Goal: Task Accomplishment & Management: Manage account settings

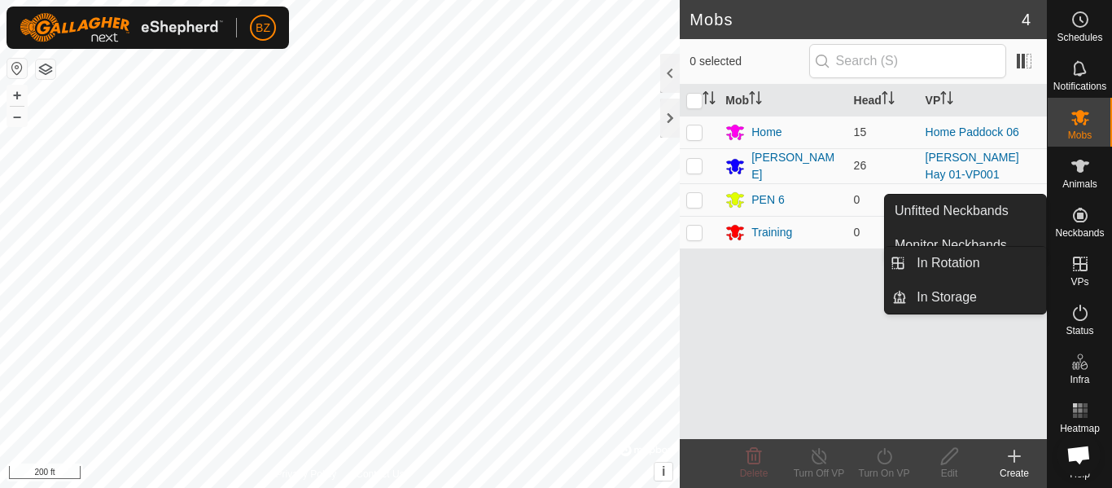
drag, startPoint x: 1075, startPoint y: 245, endPoint x: 1074, endPoint y: 264, distance: 18.7
click at [1075, 263] on icon at bounding box center [1080, 263] width 15 height 15
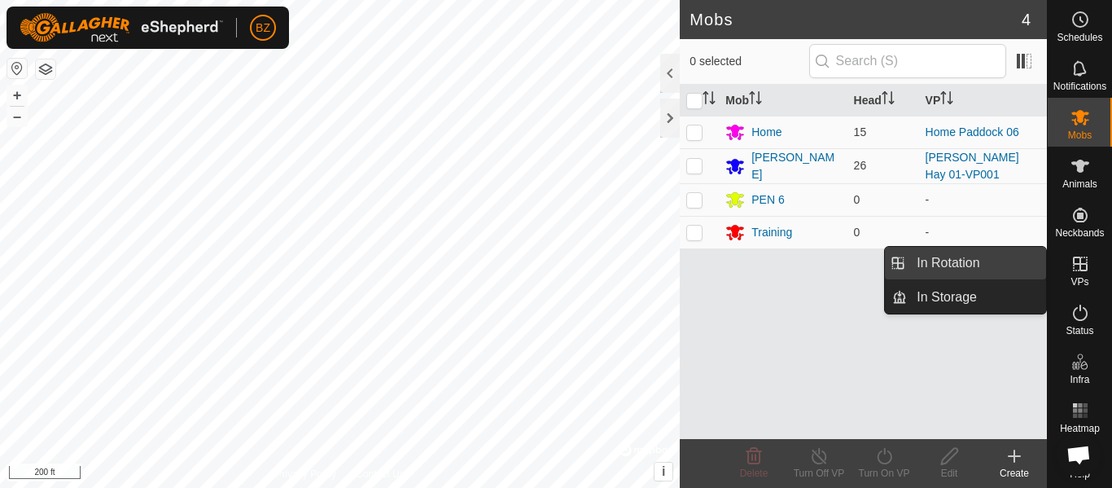
click at [953, 267] on link "In Rotation" at bounding box center [976, 263] width 139 height 33
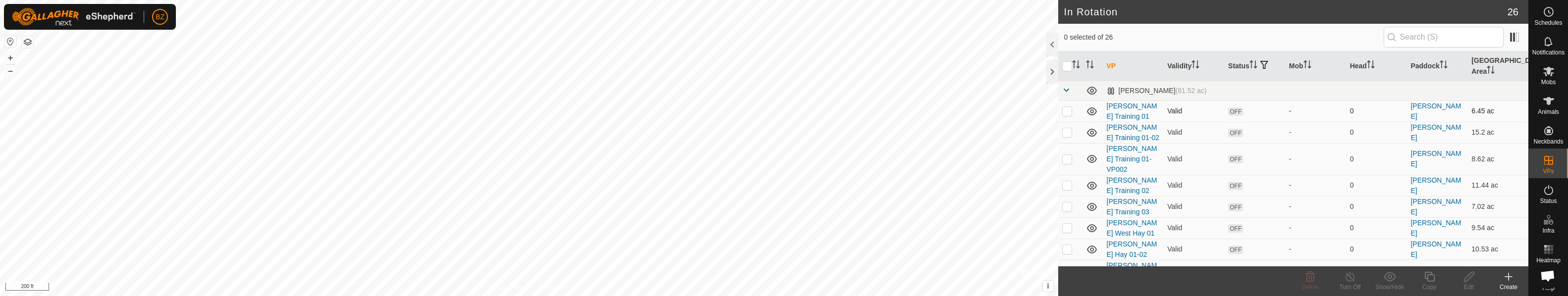
click at [676, 112] on p-checkbox at bounding box center [1067, 111] width 10 height 8
checkbox input "true"
click at [676, 134] on p-checkbox at bounding box center [1067, 132] width 10 height 8
checkbox input "true"
click at [676, 159] on p-checkbox at bounding box center [1067, 159] width 10 height 8
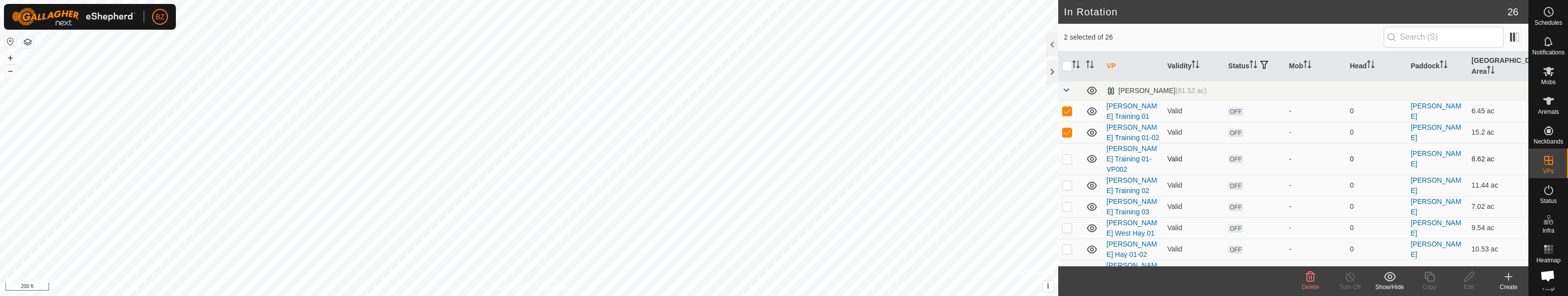
checkbox input "true"
click at [676, 186] on p-checkbox at bounding box center [1067, 185] width 10 height 8
checkbox input "true"
click at [676, 109] on icon at bounding box center [1092, 111] width 12 height 12
click at [676, 134] on icon at bounding box center [1092, 133] width 12 height 12
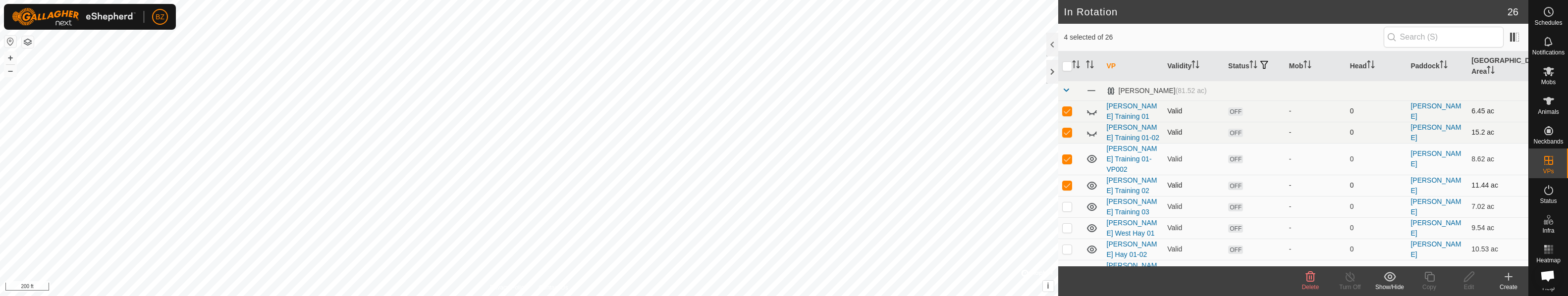
drag, startPoint x: 1093, startPoint y: 159, endPoint x: 1092, endPoint y: 186, distance: 27.0
click at [676, 160] on icon at bounding box center [1092, 159] width 12 height 12
click at [676, 186] on icon at bounding box center [1092, 185] width 12 height 12
click at [676, 111] on p-checkbox at bounding box center [1067, 111] width 10 height 8
checkbox input "false"
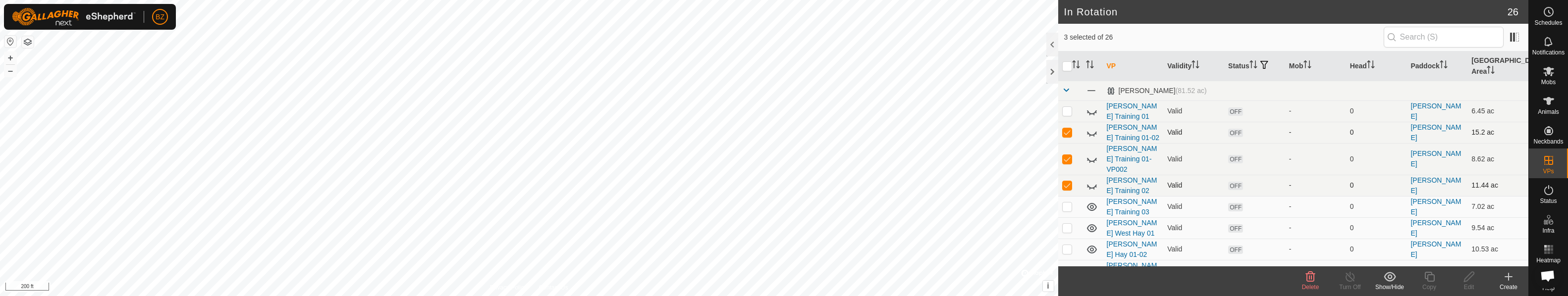
click at [676, 129] on p-checkbox at bounding box center [1067, 132] width 10 height 8
checkbox input "false"
click at [676, 161] on p-checkbox at bounding box center [1067, 159] width 10 height 8
checkbox input "false"
click at [676, 185] on p-checkbox at bounding box center [1067, 185] width 10 height 8
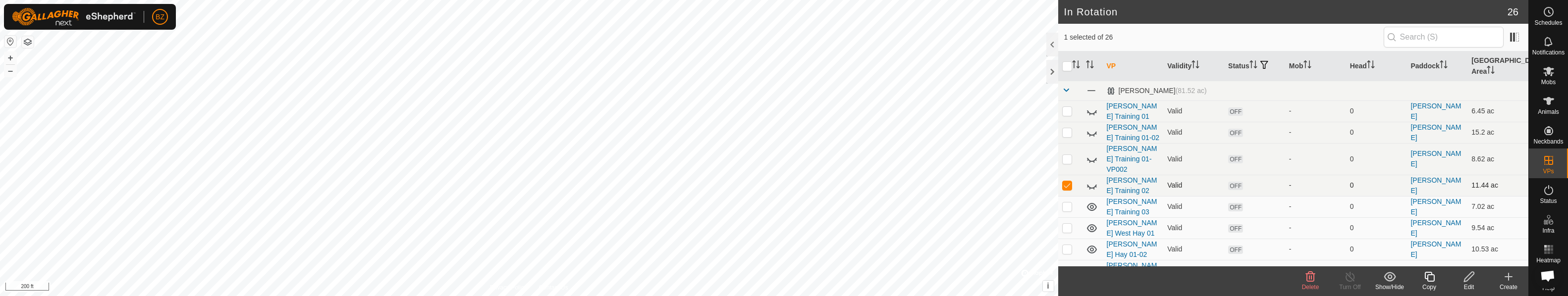
checkbox input "false"
click at [676, 205] on p-checkbox at bounding box center [1067, 206] width 10 height 8
click at [676, 207] on icon at bounding box center [1092, 207] width 12 height 12
click at [676, 207] on p-checkbox at bounding box center [1067, 206] width 10 height 8
checkbox input "false"
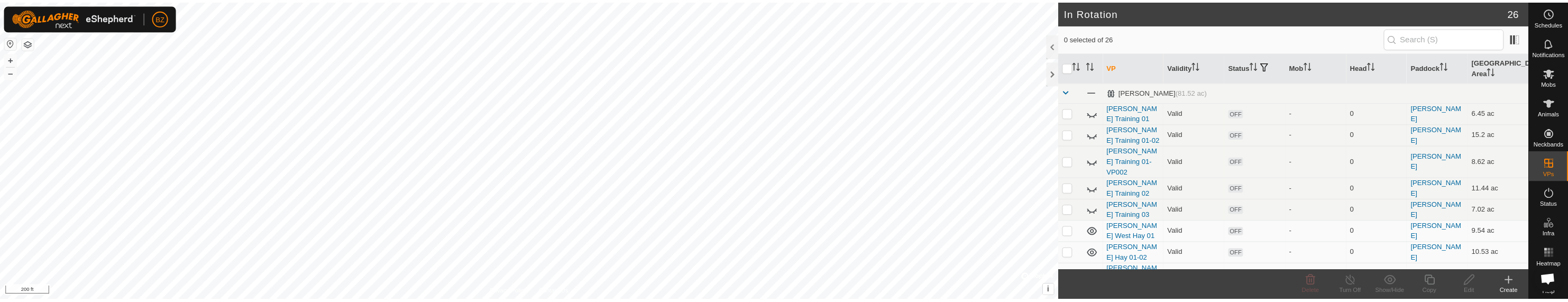
scroll to position [106, 0]
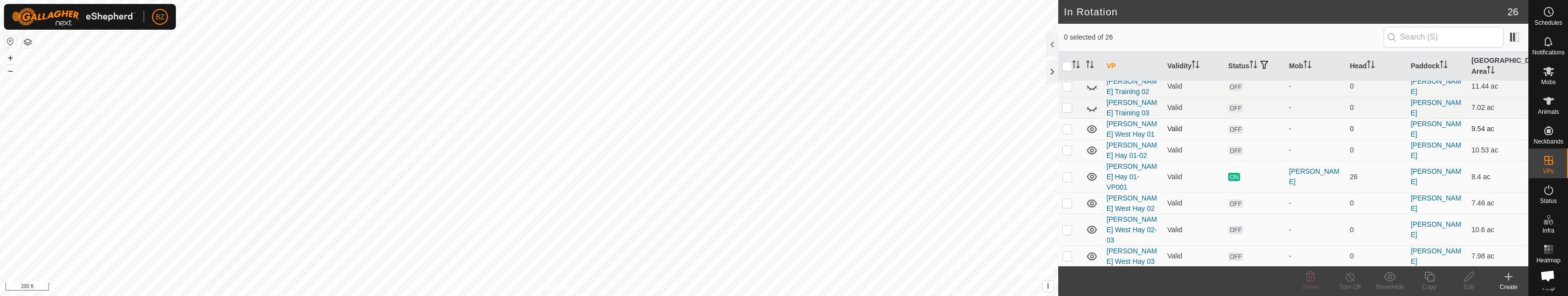
click at [676, 129] on icon at bounding box center [1091, 129] width 10 height 8
click at [676, 129] on icon at bounding box center [1092, 129] width 12 height 12
click at [676, 130] on icon at bounding box center [1092, 129] width 12 height 12
click at [676, 131] on icon at bounding box center [1092, 129] width 12 height 12
click at [676, 129] on p-checkbox at bounding box center [1067, 128] width 10 height 8
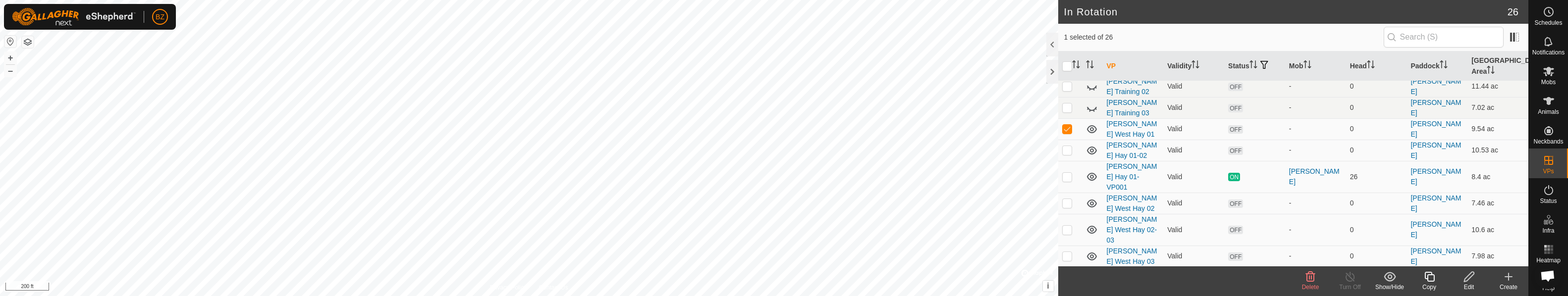
click at [676, 278] on icon at bounding box center [1310, 277] width 9 height 10
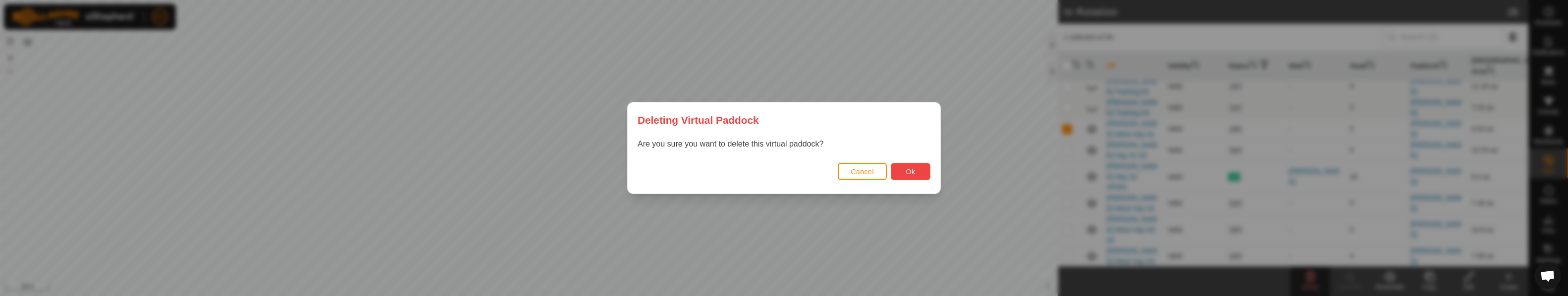
click at [676, 172] on button "Ok" at bounding box center [910, 171] width 40 height 17
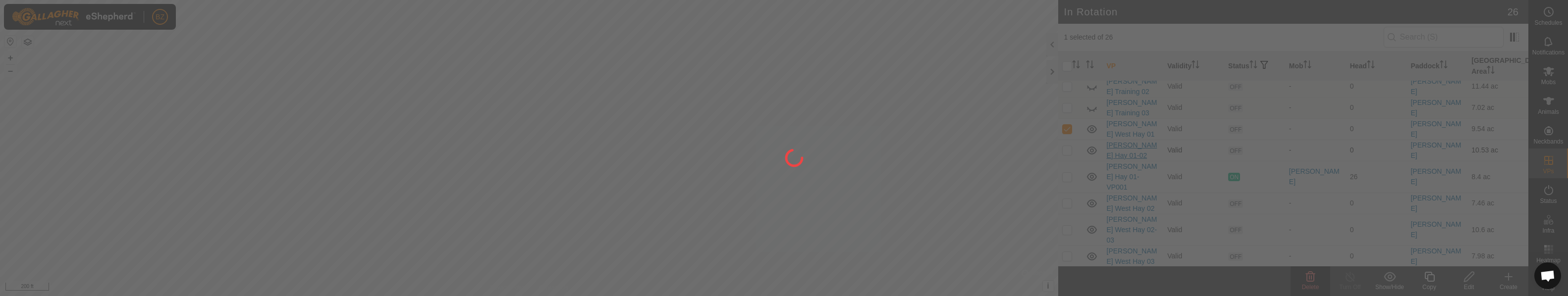
checkbox input "false"
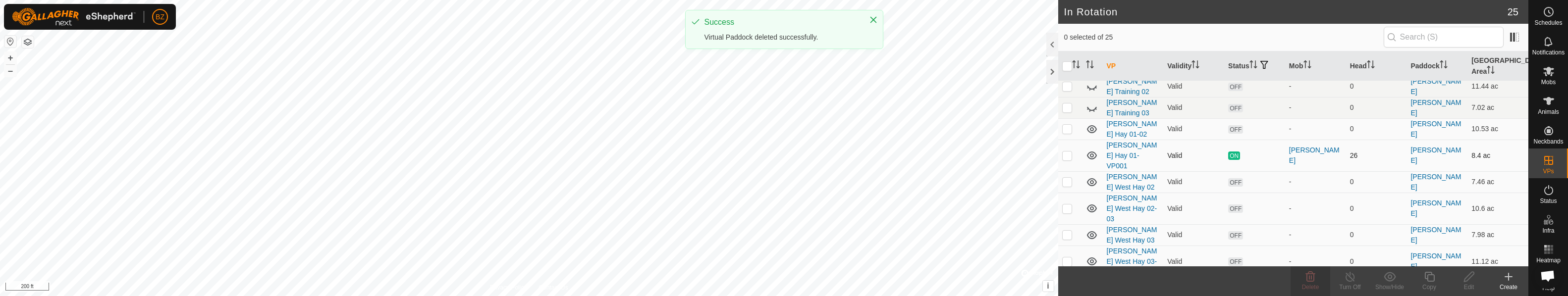
click at [676, 151] on p-checkbox at bounding box center [1067, 155] width 10 height 8
checkbox input "true"
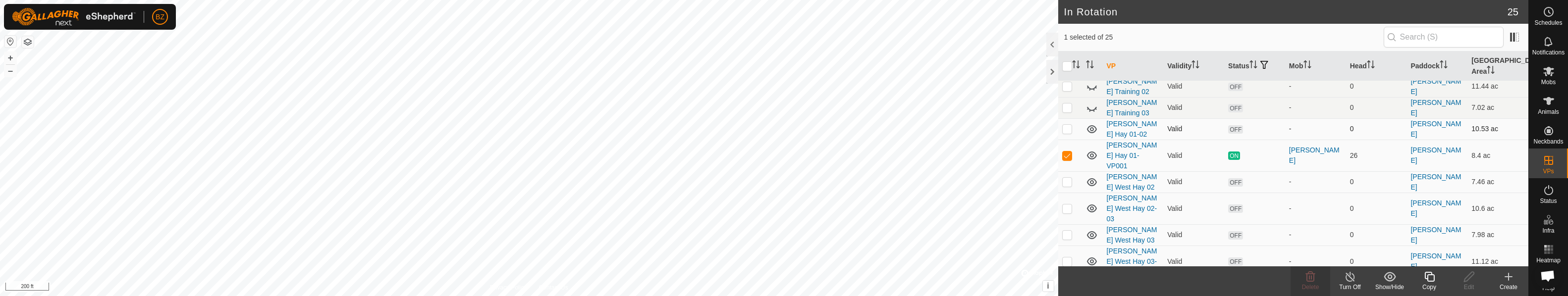
click at [676, 129] on p-checkbox at bounding box center [1067, 128] width 10 height 8
click at [676, 129] on p-checkbox at bounding box center [1067, 128] width 10 height 8
checkbox input "true"
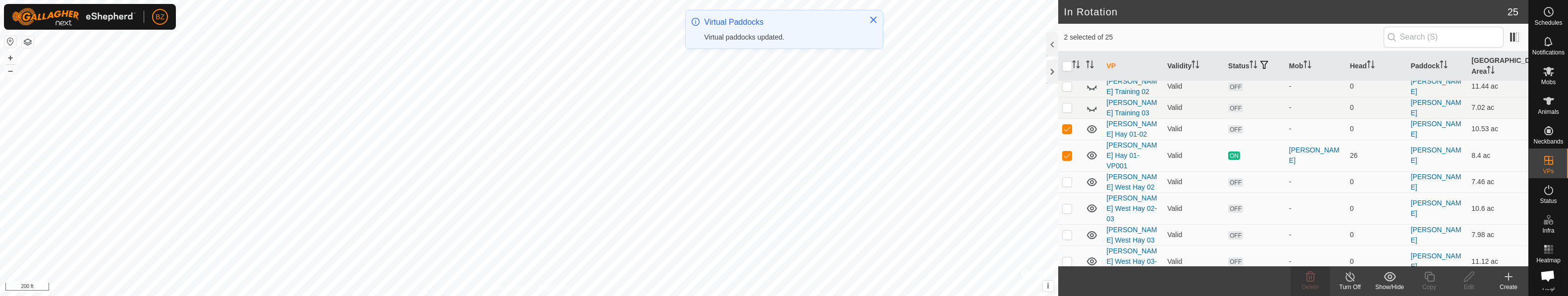
click at [676, 129] on p-checkbox at bounding box center [1067, 128] width 10 height 8
checkbox input "false"
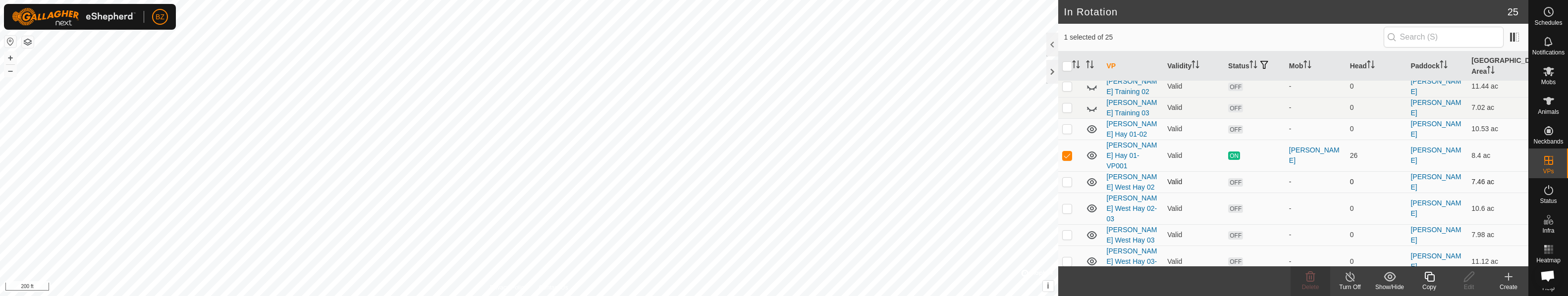
click at [676, 177] on p-checkbox at bounding box center [1067, 181] width 10 height 8
checkbox input "false"
click at [676, 131] on p-checkbox at bounding box center [1067, 128] width 10 height 8
checkbox input "true"
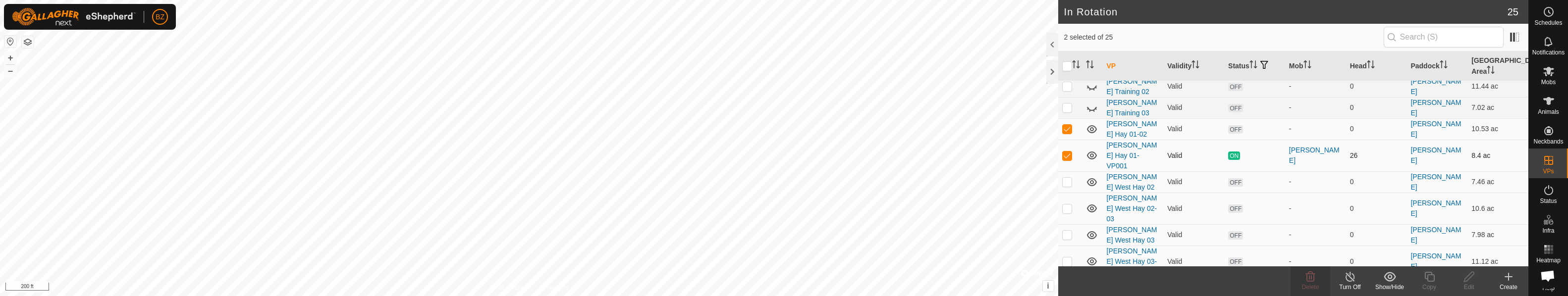
click at [676, 151] on p-checkbox at bounding box center [1067, 155] width 10 height 8
checkbox input "false"
click at [676, 275] on icon at bounding box center [1469, 277] width 12 height 12
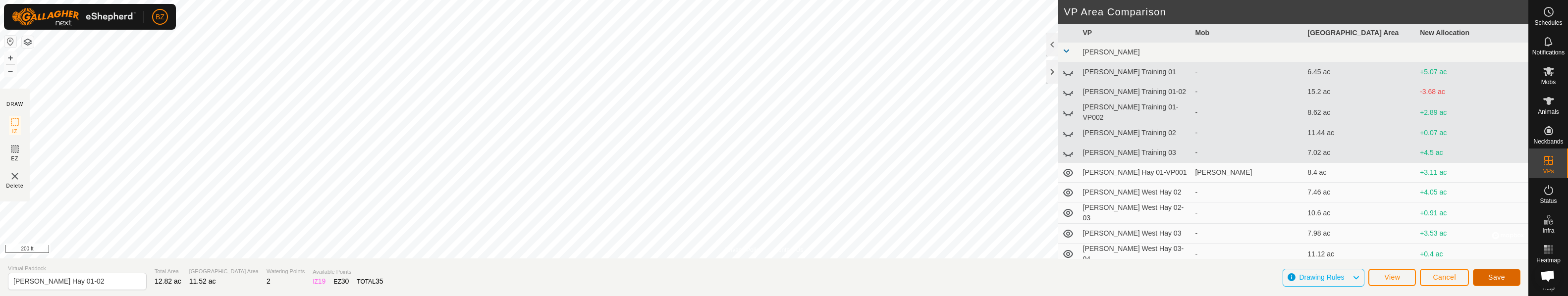
click at [676, 274] on span "Save" at bounding box center [1497, 277] width 17 height 8
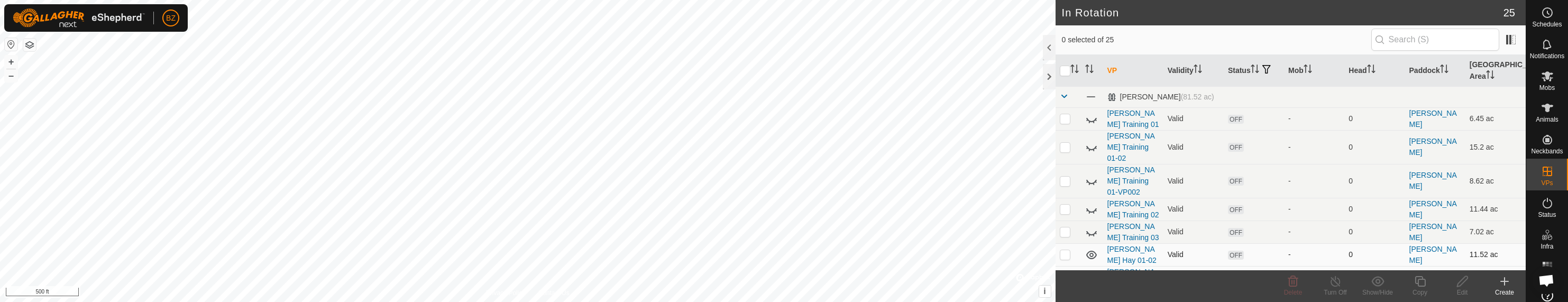
scroll to position [53, 0]
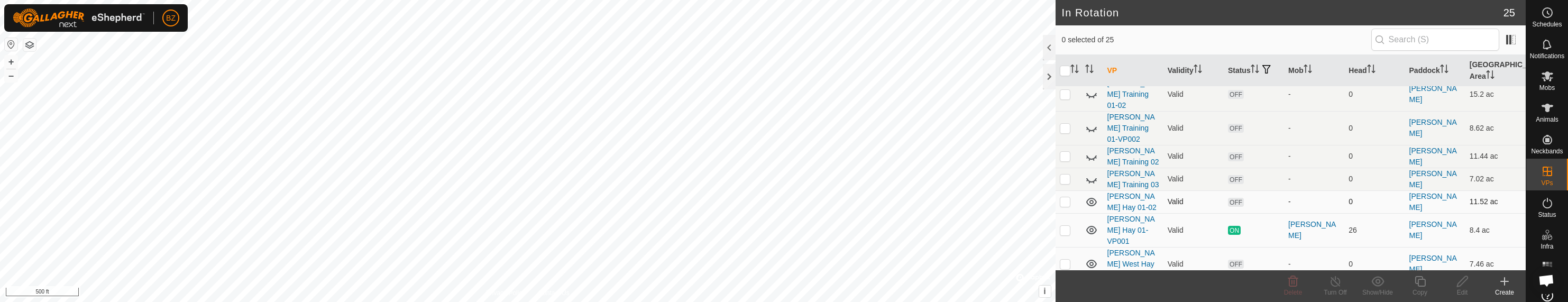
click at [722, 197] on p-checkbox at bounding box center [1065, 201] width 10 height 8
checkbox input "false"
click at [722, 197] on icon at bounding box center [1091, 201] width 10 height 8
click at [722, 260] on p-checkbox at bounding box center [1065, 264] width 10 height 8
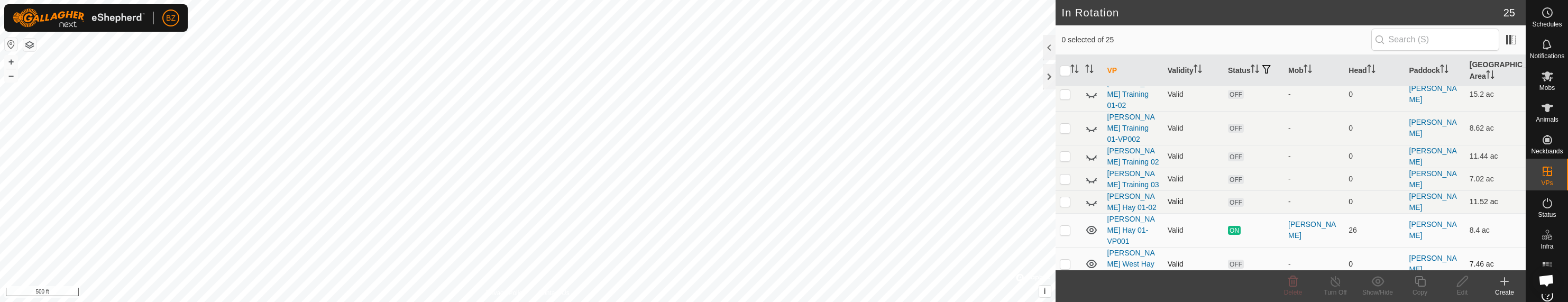
checkbox input "true"
click at [722, 284] on icon at bounding box center [1463, 281] width 13 height 13
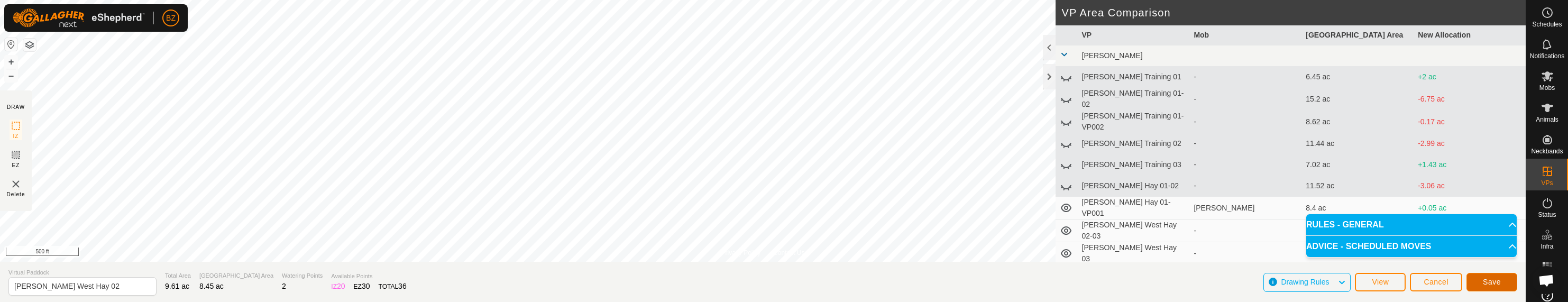
click at [722, 283] on button "Save" at bounding box center [1492, 282] width 51 height 18
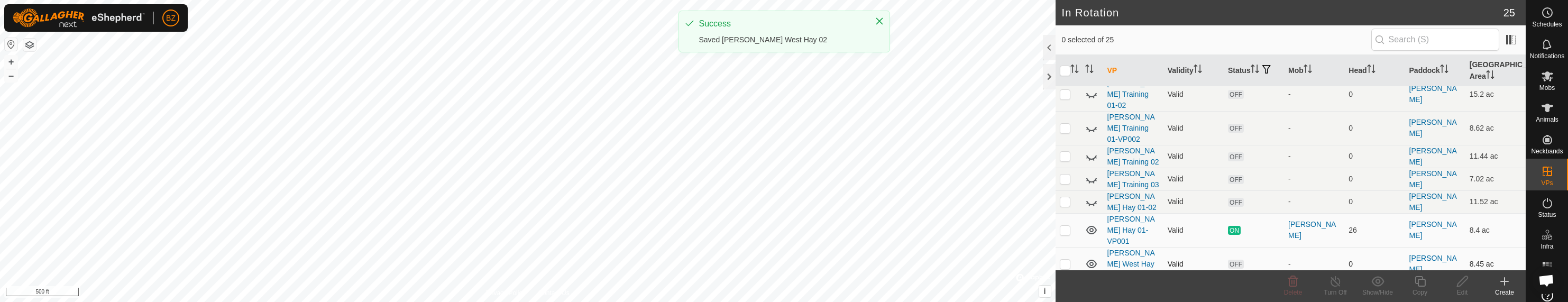
scroll to position [106, 0]
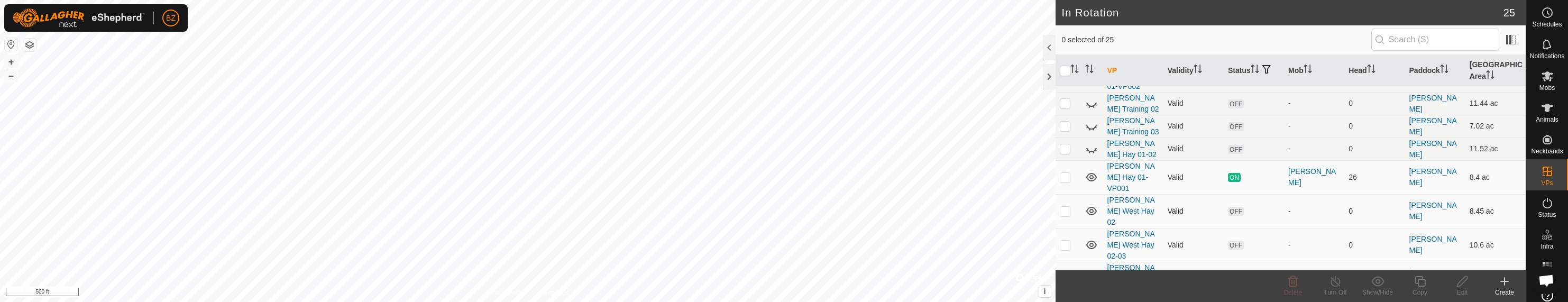
click at [722, 207] on p-checkbox at bounding box center [1065, 210] width 10 height 8
checkbox input "false"
click at [722, 207] on icon at bounding box center [1091, 210] width 10 height 8
click at [722, 240] on p-checkbox at bounding box center [1065, 244] width 10 height 8
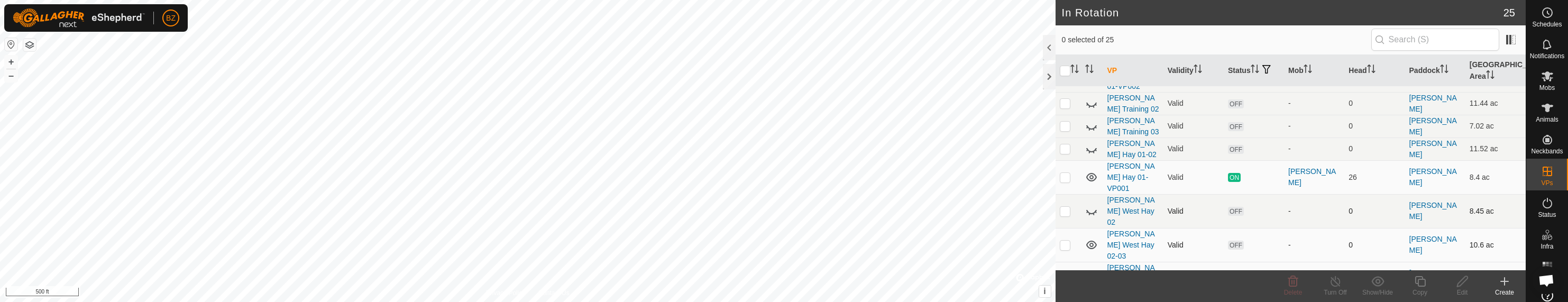
checkbox input "true"
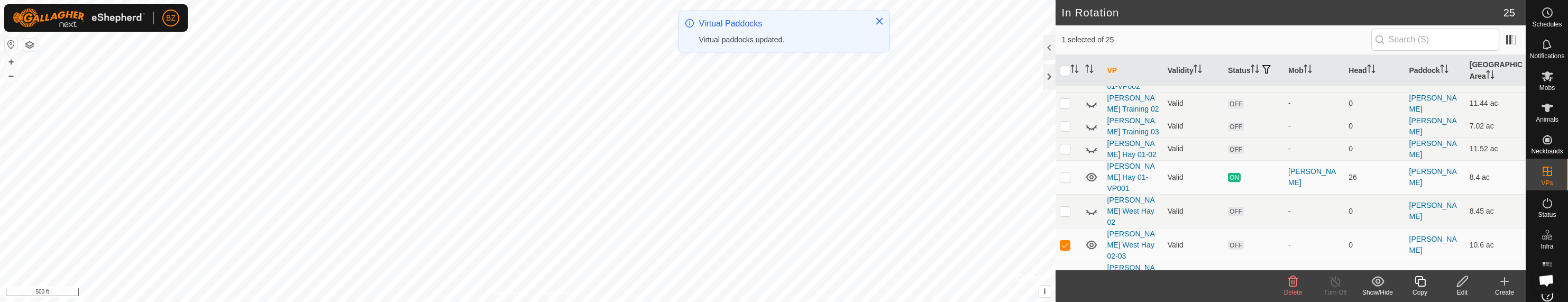
click at [722, 292] on div "Edit" at bounding box center [1462, 292] width 42 height 10
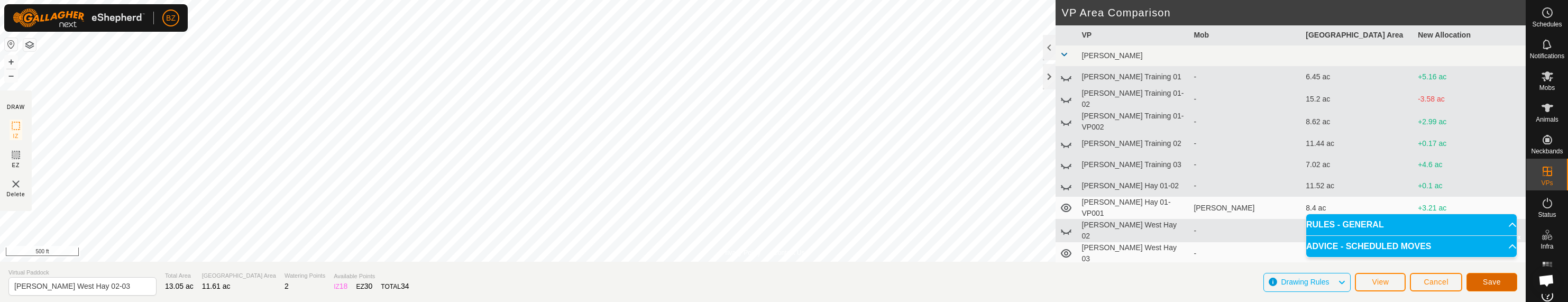
click at [722, 281] on button "Save" at bounding box center [1492, 282] width 51 height 18
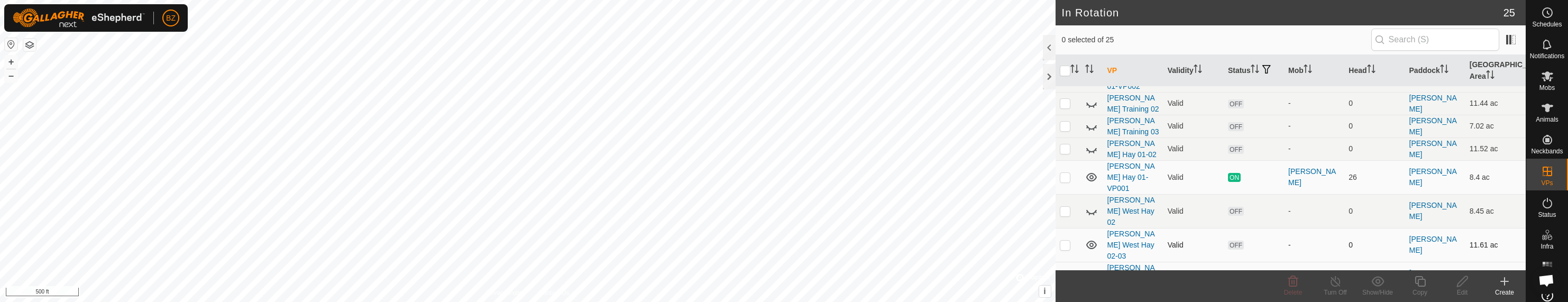
click at [722, 240] on p-checkbox at bounding box center [1065, 244] width 10 height 8
checkbox input "true"
click at [722, 240] on p-checkbox at bounding box center [1065, 244] width 10 height 8
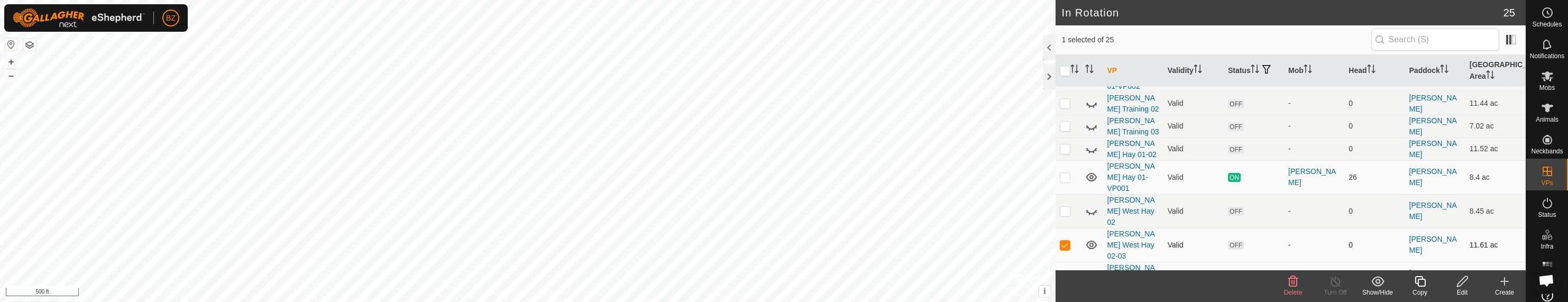
checkbox input "false"
click at [722, 238] on icon at bounding box center [1092, 245] width 13 height 13
click at [722, 274] on p-checkbox at bounding box center [1065, 278] width 10 height 8
checkbox input "true"
click at [722, 283] on icon at bounding box center [1463, 281] width 13 height 13
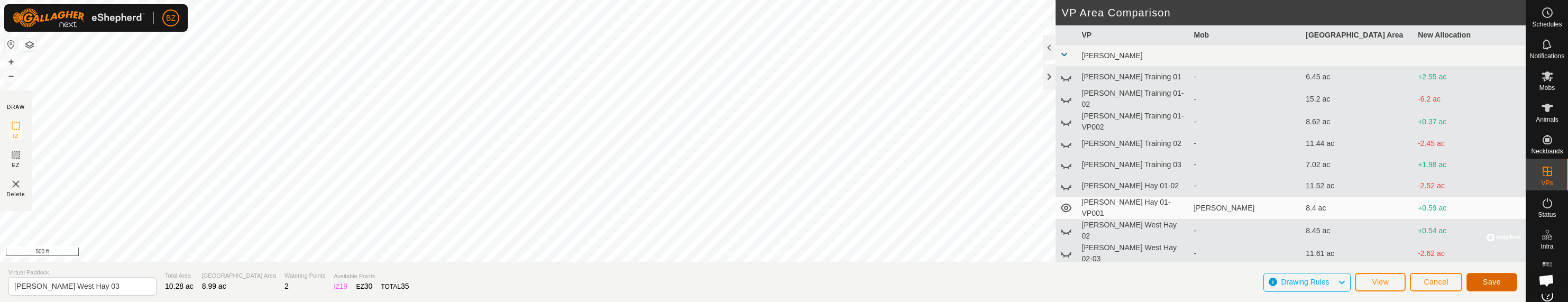
click at [722, 286] on button "Save" at bounding box center [1492, 282] width 51 height 18
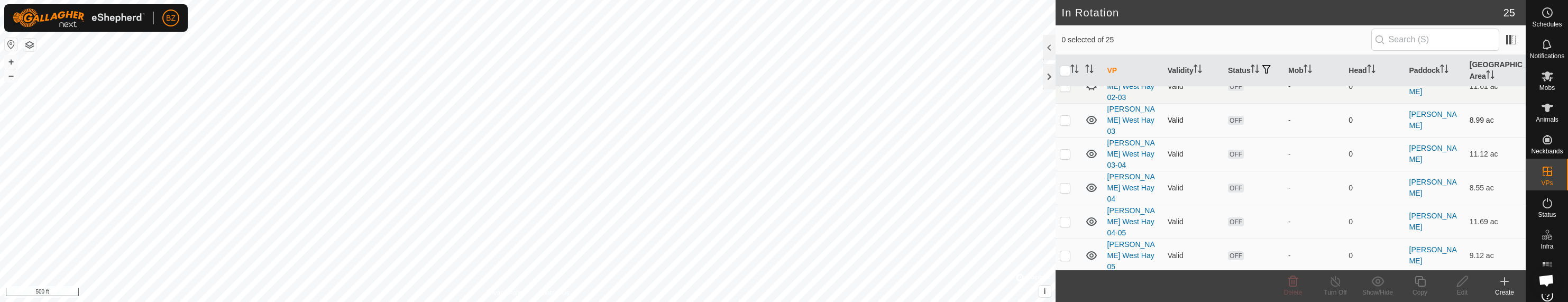
scroll to position [158, 0]
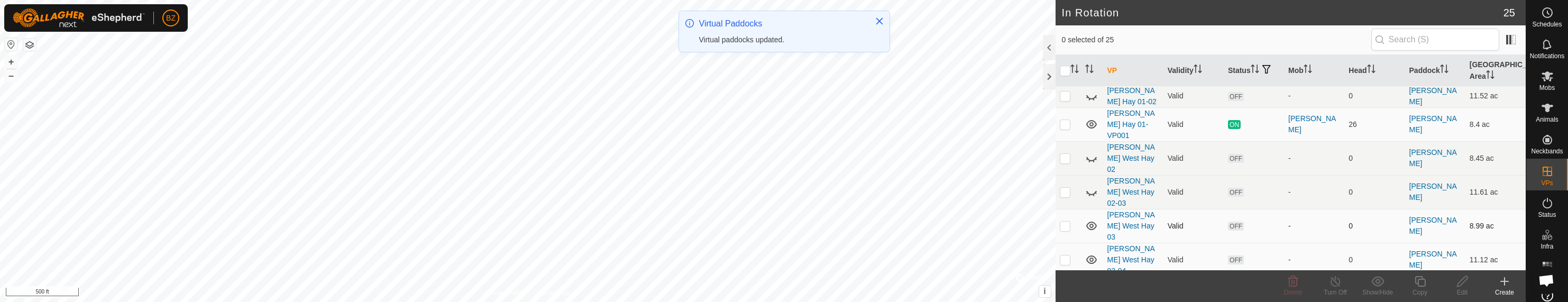
click at [722, 221] on p-checkbox at bounding box center [1065, 225] width 10 height 8
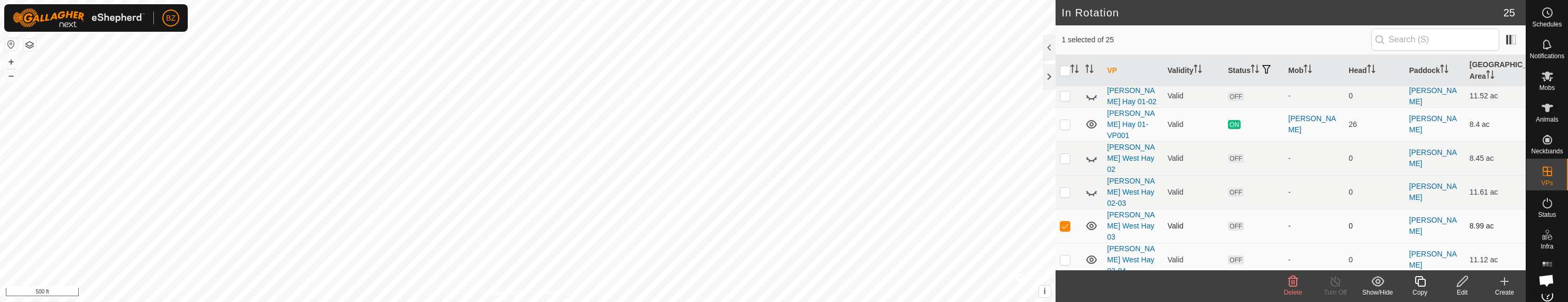
click at [722, 221] on p-checkbox at bounding box center [1065, 225] width 10 height 8
checkbox input "false"
click at [722, 221] on icon at bounding box center [1091, 225] width 10 height 8
click at [722, 255] on p-checkbox at bounding box center [1065, 259] width 10 height 8
checkbox input "true"
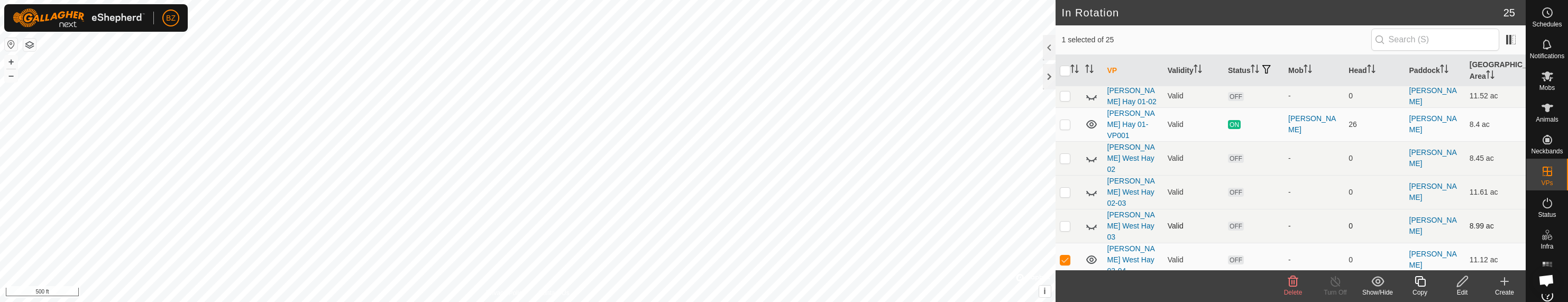
click at [722, 288] on div "Edit" at bounding box center [1462, 292] width 42 height 10
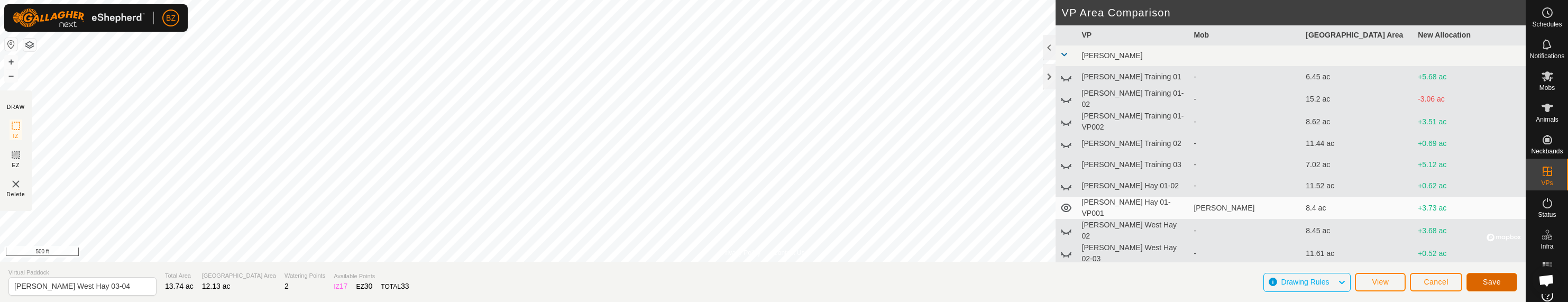
click at [722, 279] on button "Save" at bounding box center [1492, 282] width 51 height 18
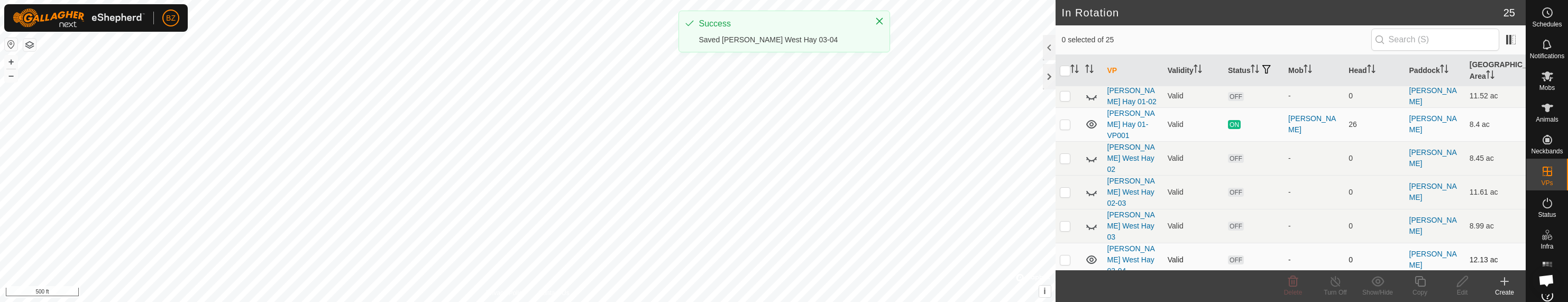
scroll to position [212, 0]
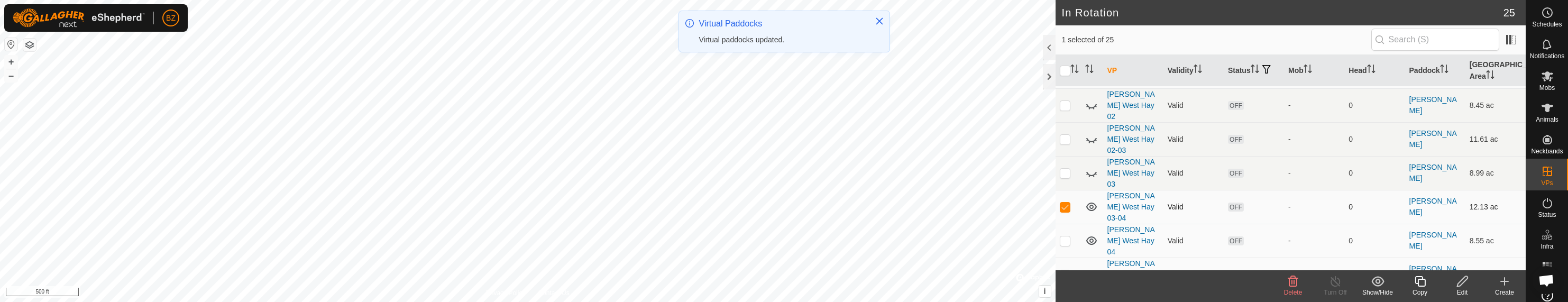
click at [722, 203] on p-checkbox at bounding box center [1065, 207] width 10 height 8
checkbox input "false"
click at [722, 200] on icon at bounding box center [1092, 207] width 13 height 13
click at [722, 236] on p-checkbox at bounding box center [1065, 240] width 10 height 8
checkbox input "true"
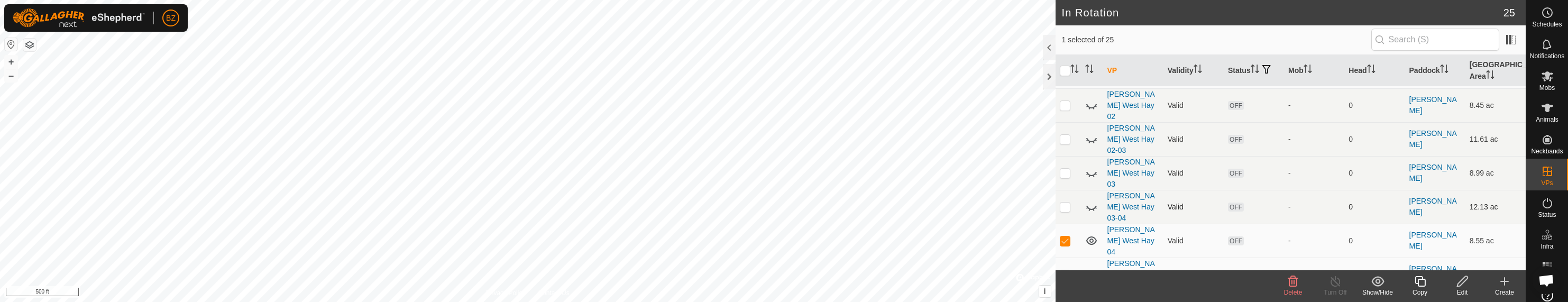
click at [722, 282] on icon at bounding box center [1463, 281] width 13 height 13
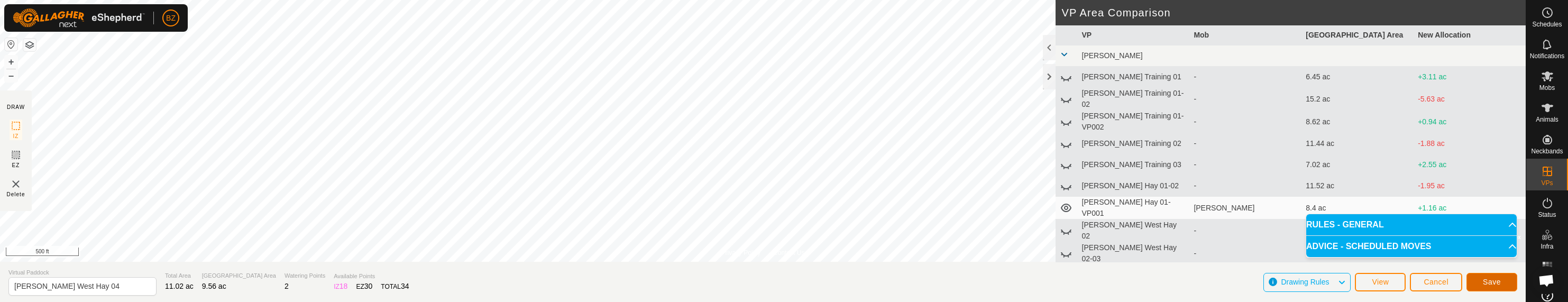
click at [722, 283] on span "Save" at bounding box center [1492, 281] width 18 height 8
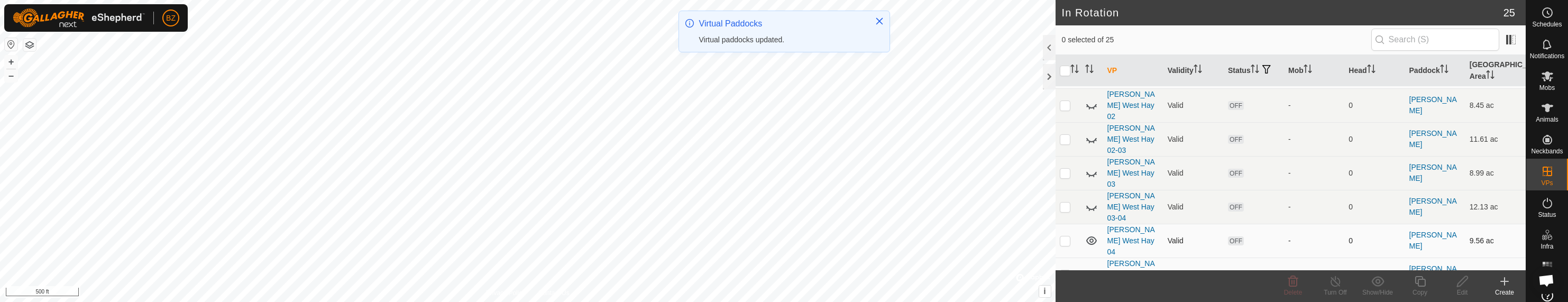
click at [722, 236] on p-checkbox at bounding box center [1065, 240] width 10 height 8
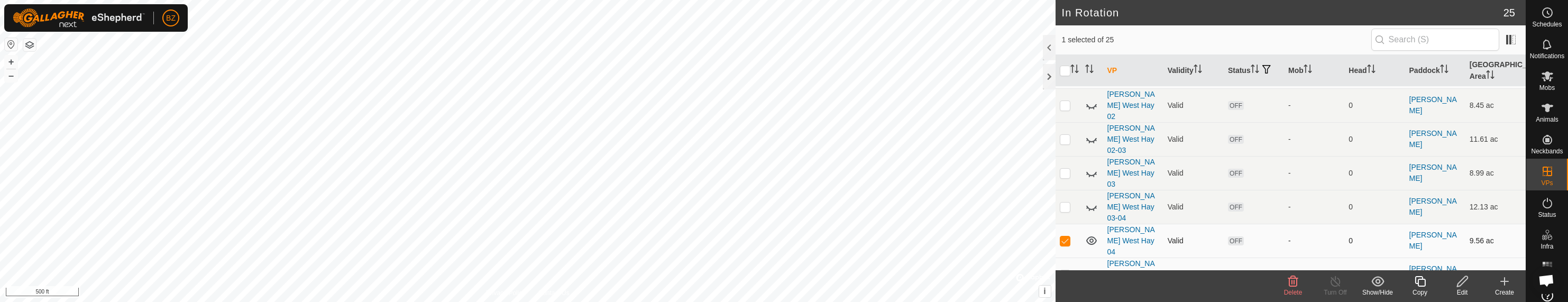
click at [722, 234] on icon at bounding box center [1092, 241] width 13 height 13
click at [722, 236] on p-checkbox at bounding box center [1065, 240] width 10 height 8
checkbox input "false"
click at [722, 270] on p-checkbox at bounding box center [1065, 274] width 10 height 8
checkbox input "true"
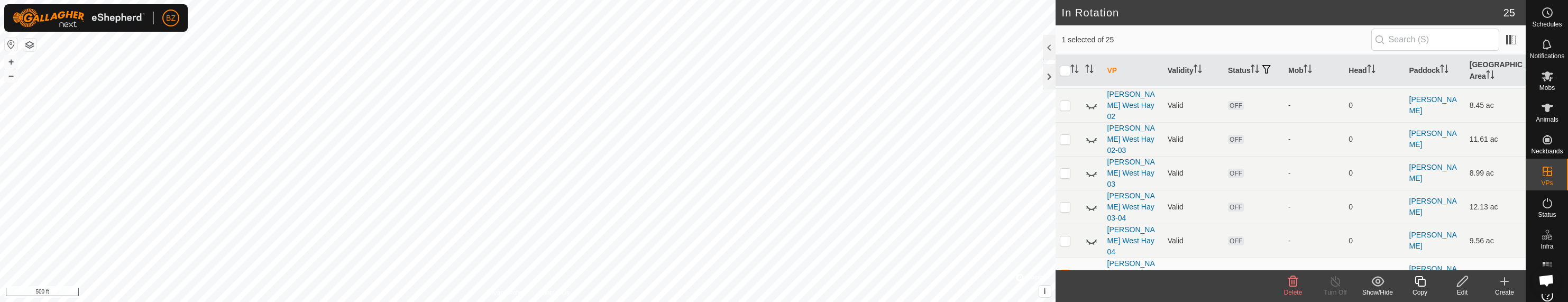
click at [722, 268] on icon at bounding box center [1092, 275] width 13 height 13
click at [722, 280] on icon at bounding box center [1463, 281] width 13 height 13
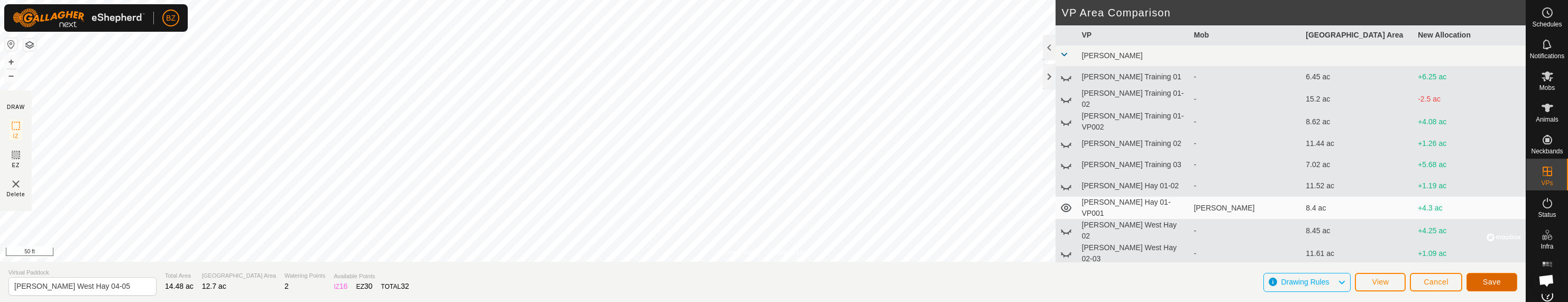
click at [722, 283] on span "Save" at bounding box center [1492, 281] width 18 height 8
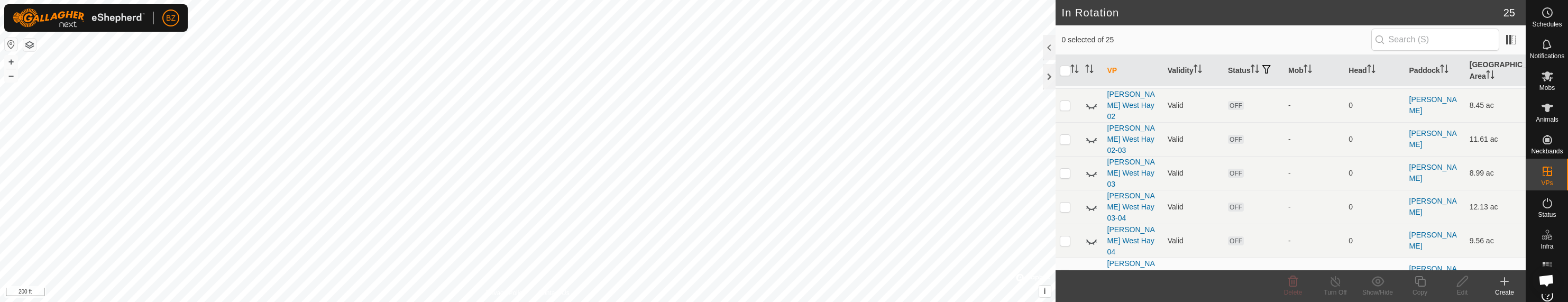
click at [722, 270] on p-checkbox at bounding box center [1065, 274] width 10 height 8
click at [722, 270] on icon at bounding box center [1091, 274] width 10 height 8
click at [722, 270] on p-checkbox at bounding box center [1065, 274] width 10 height 8
checkbox input "false"
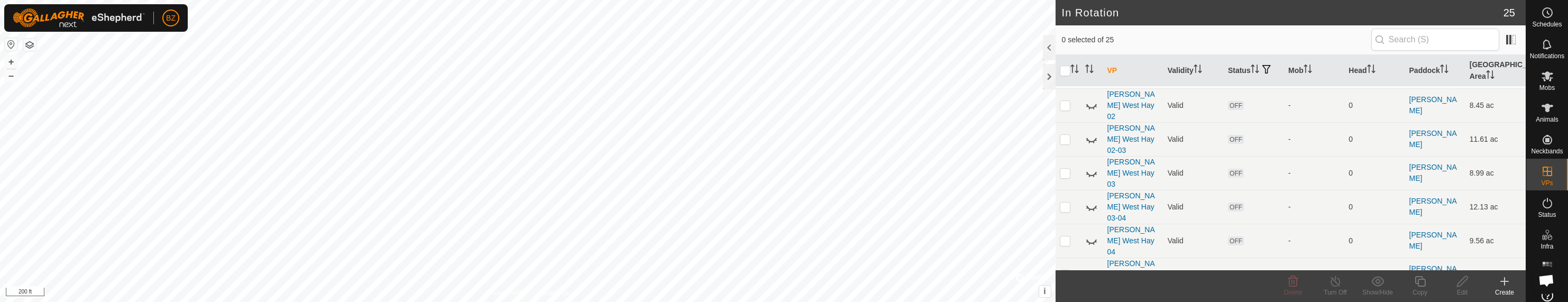
checkbox input "true"
click at [722, 282] on icon at bounding box center [1463, 281] width 13 height 13
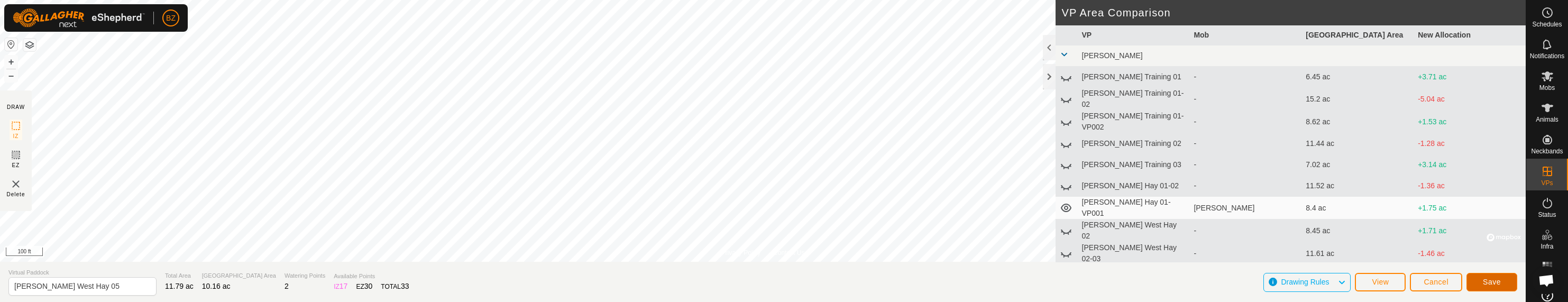
click at [722, 286] on button "Save" at bounding box center [1492, 282] width 51 height 18
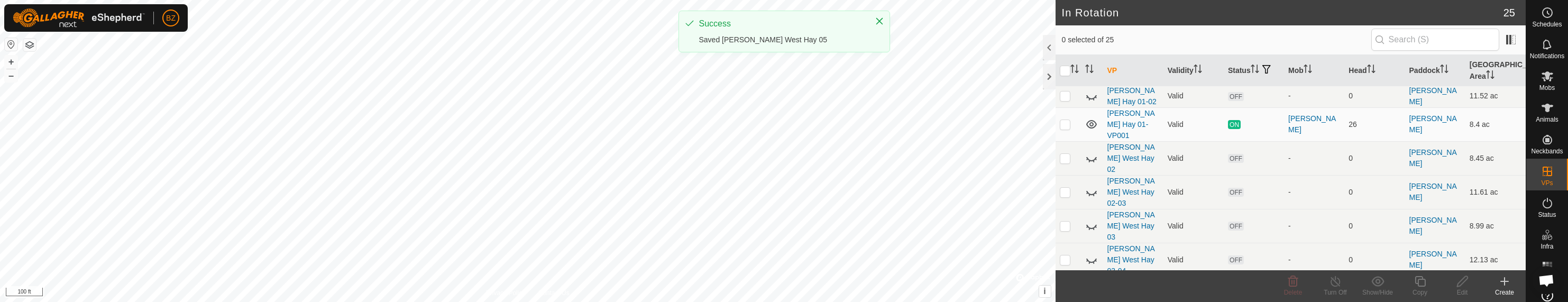
scroll to position [264, 0]
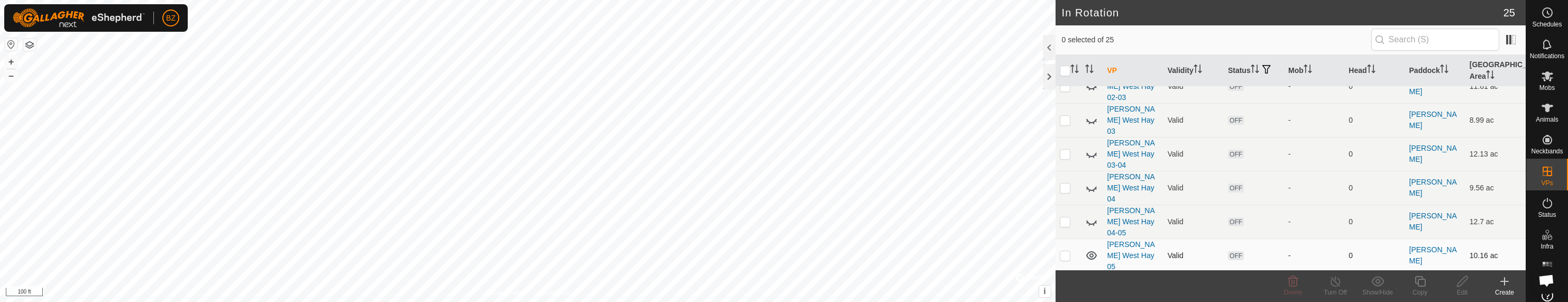
click at [722, 251] on p-checkbox at bounding box center [1065, 255] width 10 height 8
click at [722, 249] on icon at bounding box center [1092, 255] width 13 height 13
click at [722, 251] on p-checkbox at bounding box center [1065, 255] width 10 height 8
checkbox input "false"
click at [722, 279] on p-checkbox at bounding box center [1065, 283] width 10 height 8
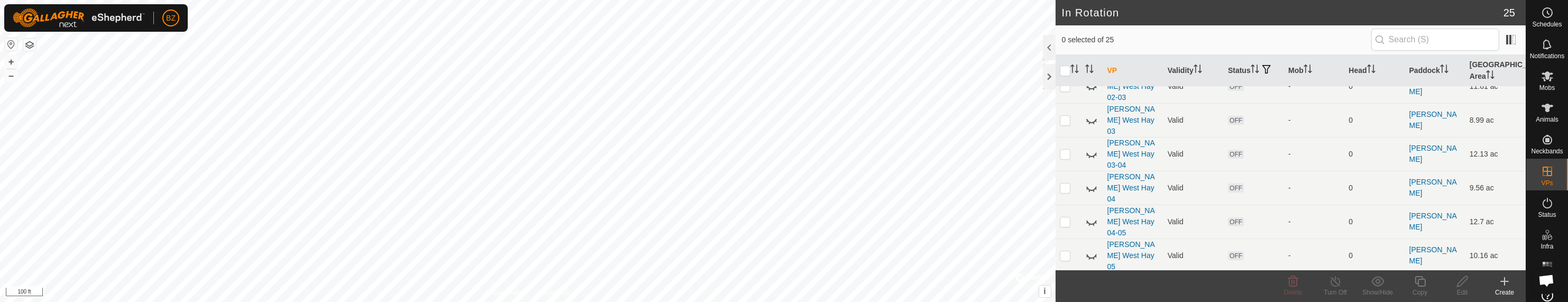
checkbox input "true"
click at [722, 283] on icon at bounding box center [1463, 281] width 13 height 13
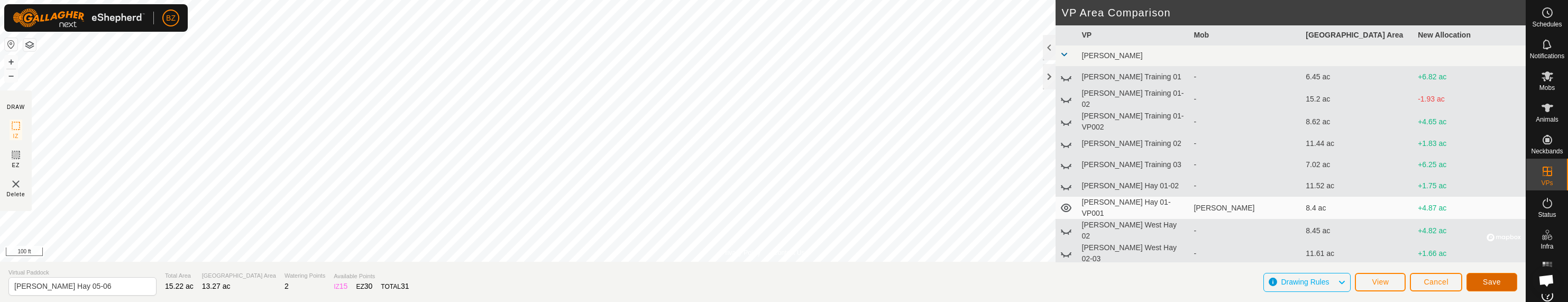
click at [722, 284] on button "Save" at bounding box center [1492, 282] width 51 height 18
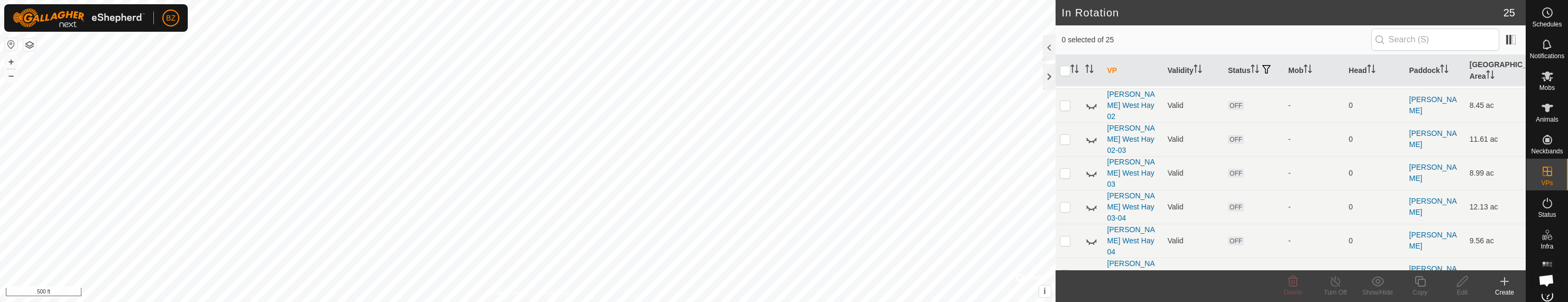
scroll to position [317, 0]
click at [722, 226] on p-checkbox at bounding box center [1065, 230] width 10 height 8
checkbox input "true"
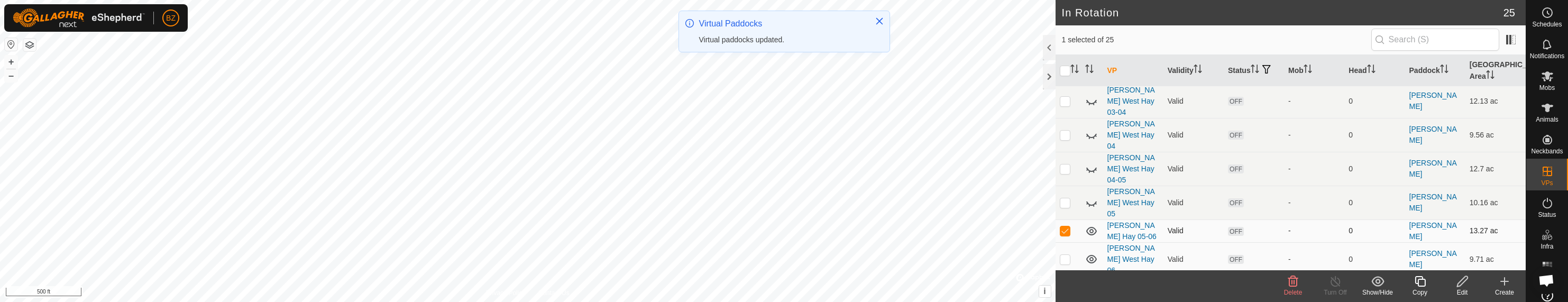
click at [722, 225] on icon at bounding box center [1092, 231] width 13 height 13
click at [722, 226] on p-checkbox at bounding box center [1065, 230] width 10 height 8
checkbox input "false"
click at [722, 255] on p-checkbox at bounding box center [1065, 258] width 10 height 8
checkbox input "true"
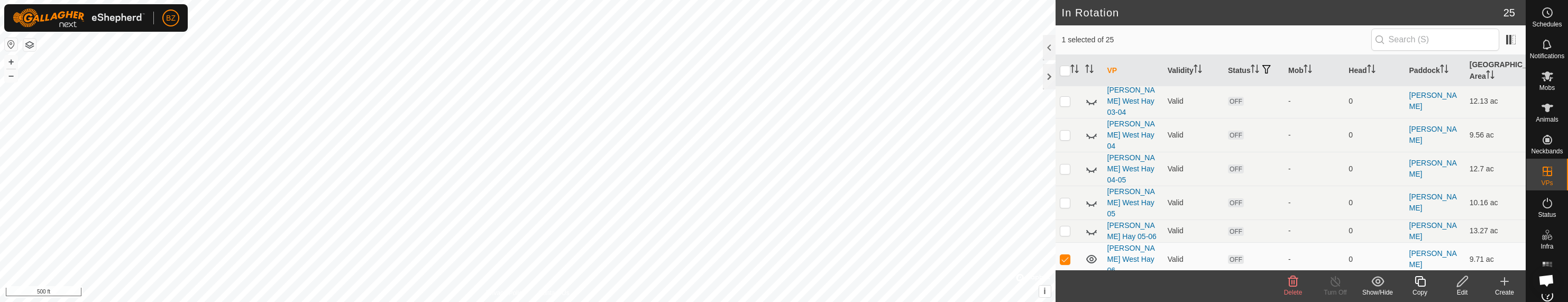
click at [722, 283] on icon at bounding box center [1462, 281] width 10 height 10
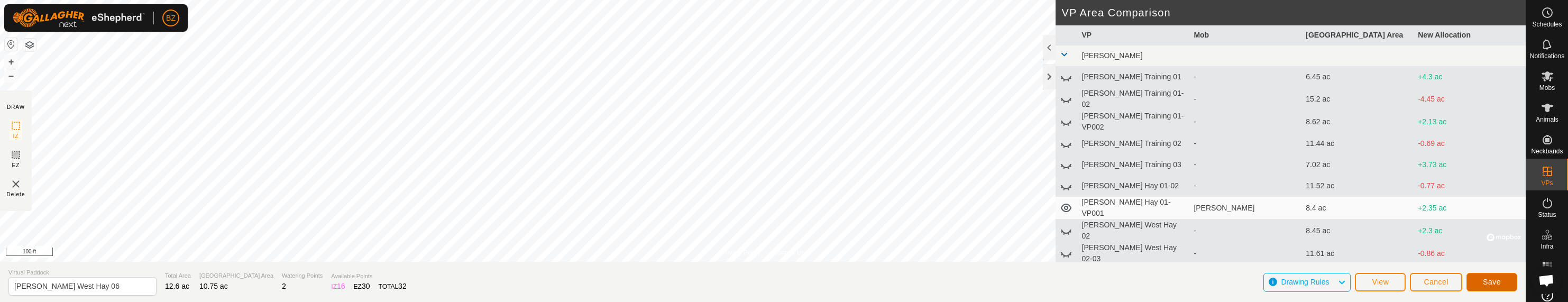
click at [722, 280] on span "Save" at bounding box center [1492, 281] width 18 height 8
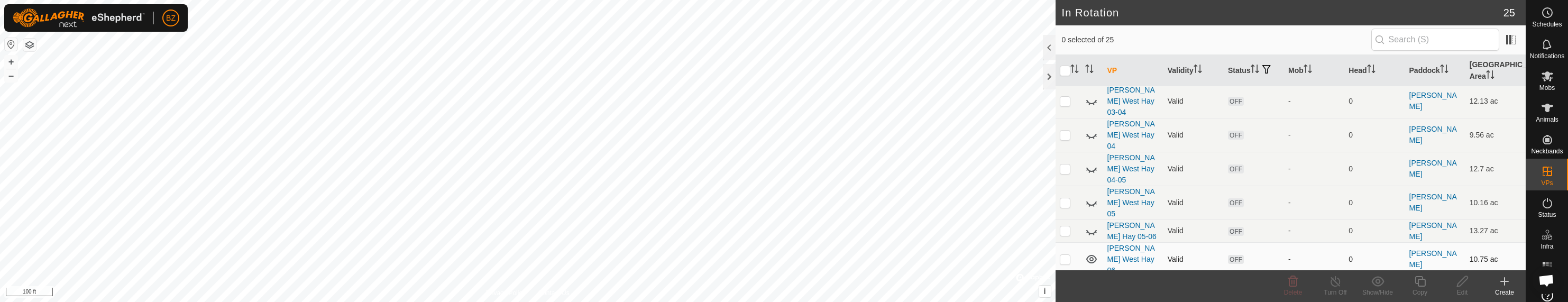
click at [722, 255] on p-checkbox at bounding box center [1065, 258] width 10 height 8
click at [722, 253] on icon at bounding box center [1092, 259] width 13 height 13
click at [722, 255] on p-tablecheckbox at bounding box center [1065, 258] width 10 height 8
checkbox input "false"
click at [722, 294] on p-checkbox at bounding box center [1065, 298] width 10 height 8
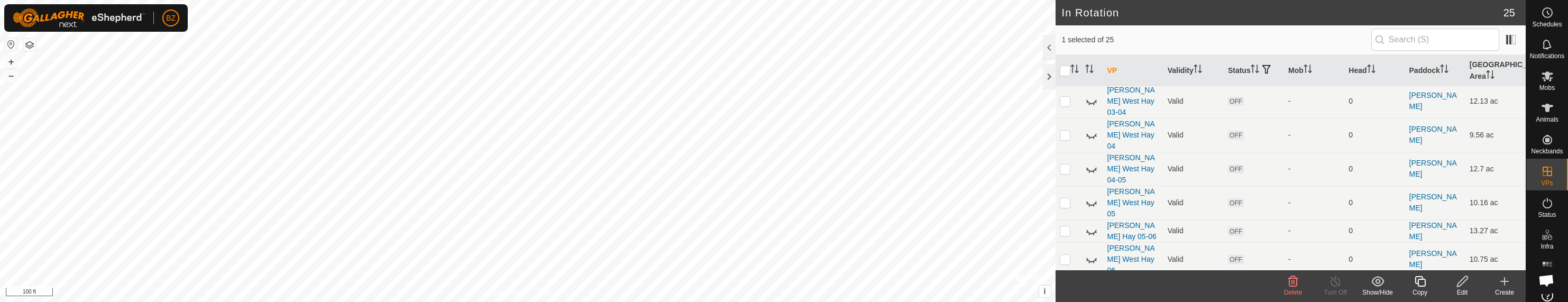
click at [722, 294] on p-checkbox at bounding box center [1065, 298] width 10 height 8
checkbox input "false"
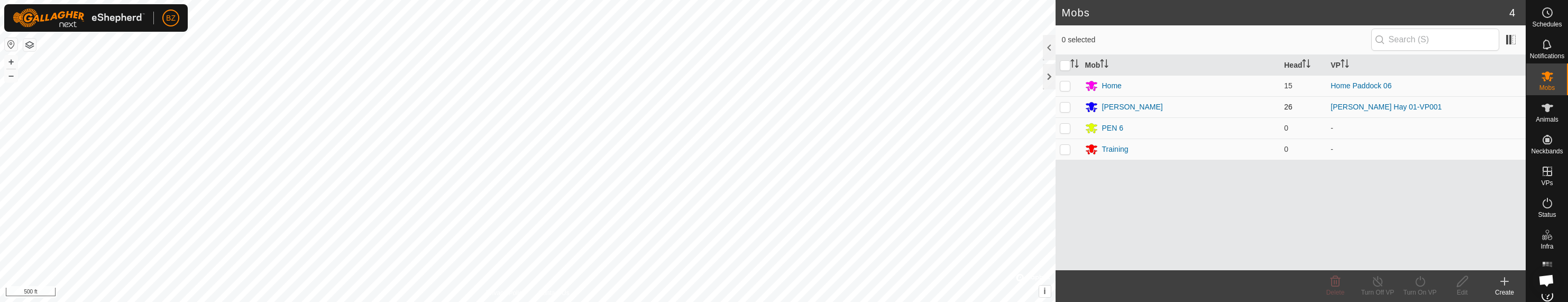
click at [1067, 104] on p-checkbox at bounding box center [1065, 107] width 10 height 8
checkbox input "true"
click at [1543, 18] on circle at bounding box center [1547, 12] width 10 height 10
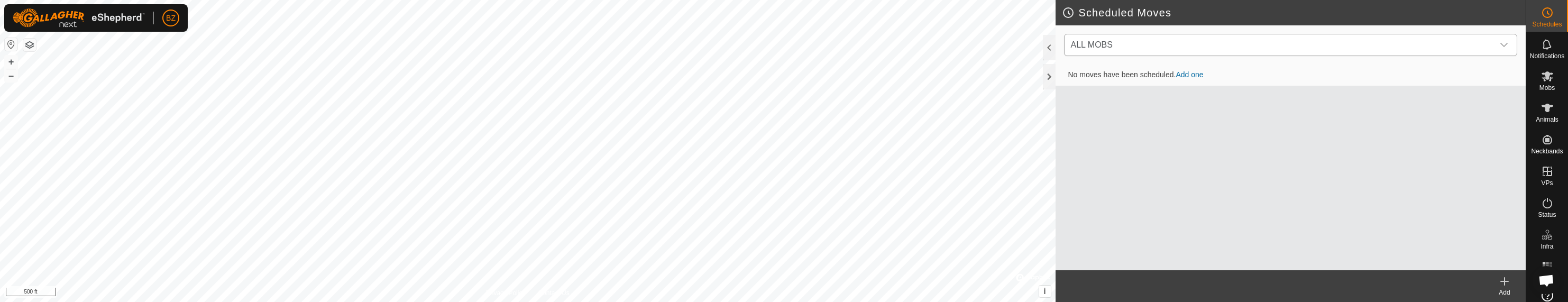
click at [1150, 42] on span "ALL MOBS" at bounding box center [1281, 45] width 428 height 21
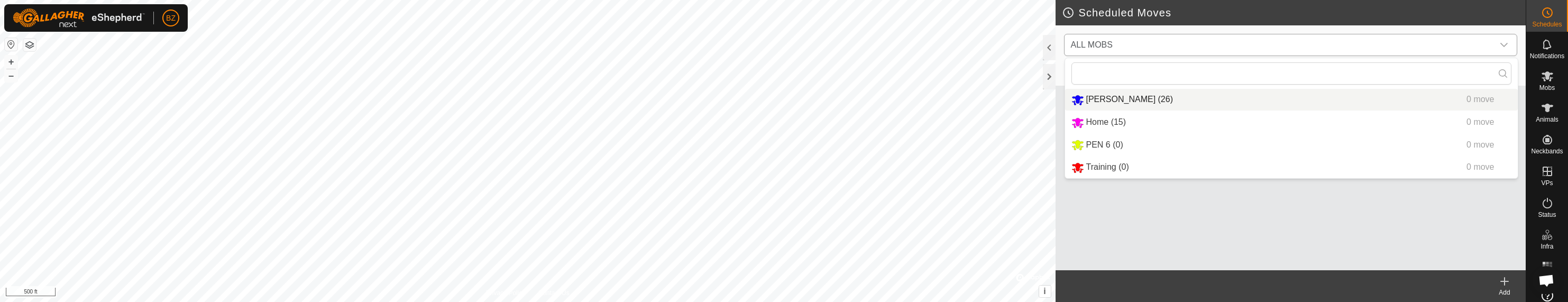
click at [1122, 101] on li "Campbell (26) 0 move" at bounding box center [1291, 99] width 453 height 21
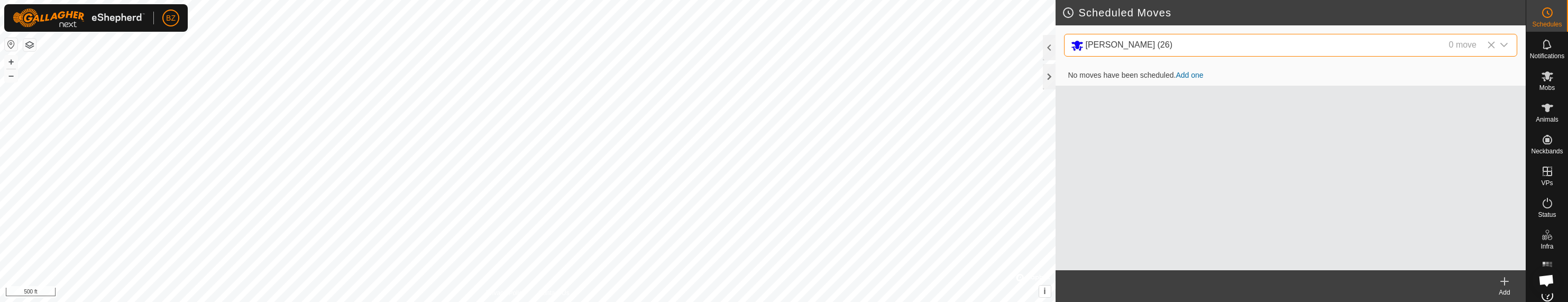
click at [1510, 286] on icon at bounding box center [1505, 281] width 13 height 13
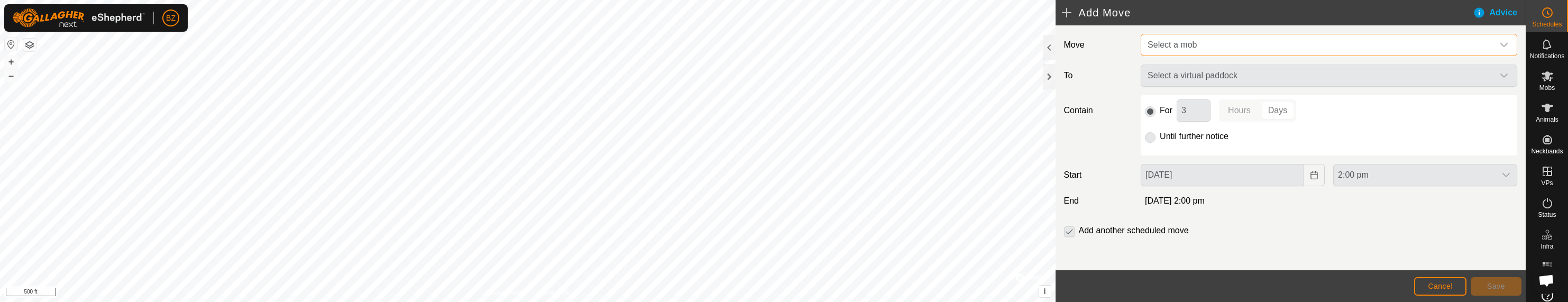
click at [1195, 45] on span "Select a mob" at bounding box center [1172, 45] width 49 height 9
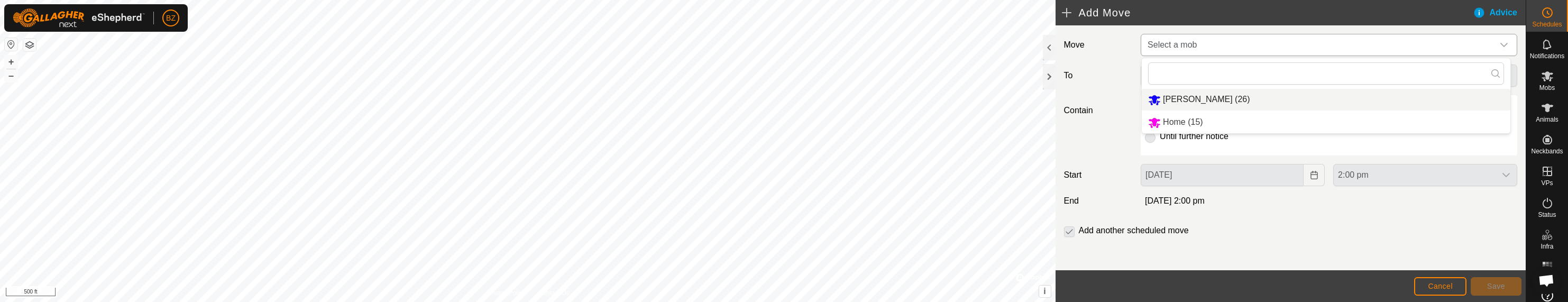
click at [1189, 97] on li "Campbell (26)" at bounding box center [1326, 99] width 368 height 21
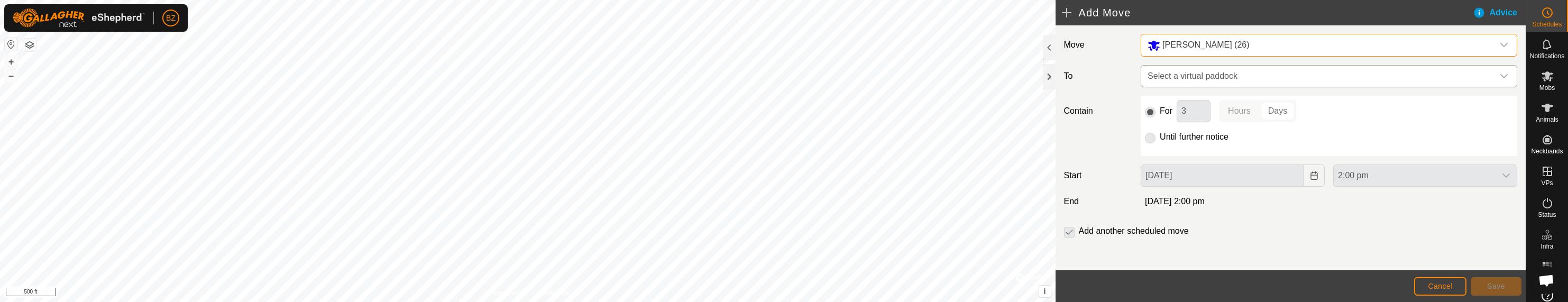
click at [1192, 73] on span "Select a virtual paddock" at bounding box center [1318, 76] width 350 height 21
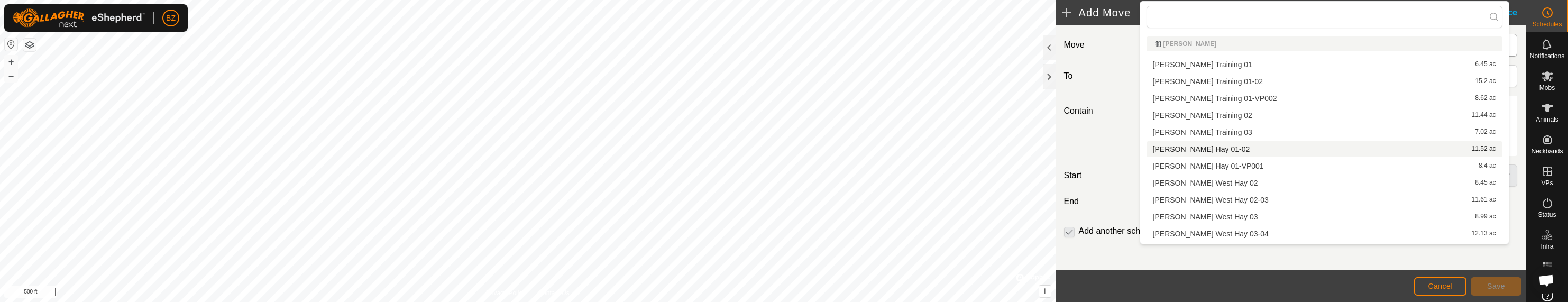
click at [1212, 147] on li "Campbell West Hay 01-02 11.52 ac" at bounding box center [1325, 149] width 356 height 16
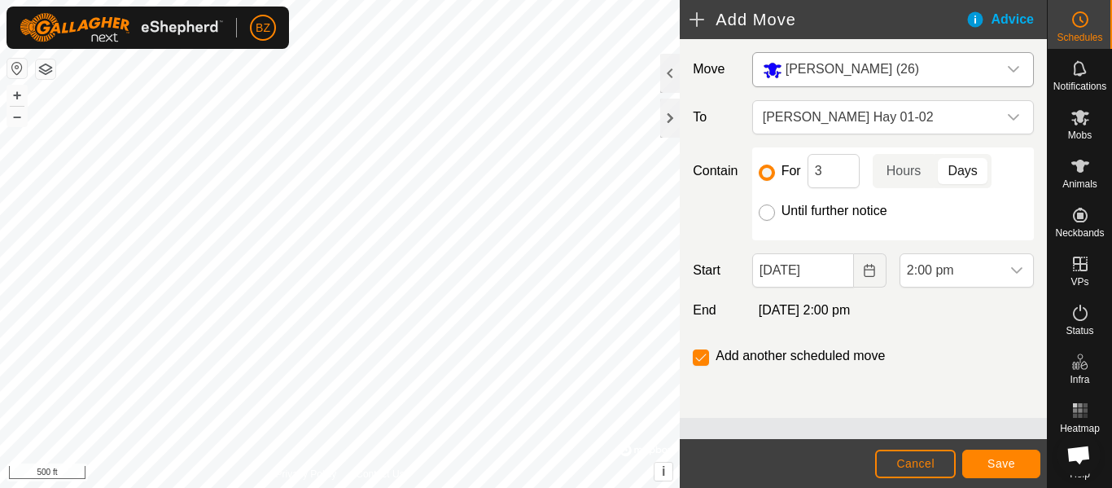
click at [770, 208] on input "Until further notice" at bounding box center [767, 212] width 16 height 16
radio input "true"
checkbox input "false"
click at [1012, 463] on span "Save" at bounding box center [1001, 463] width 28 height 13
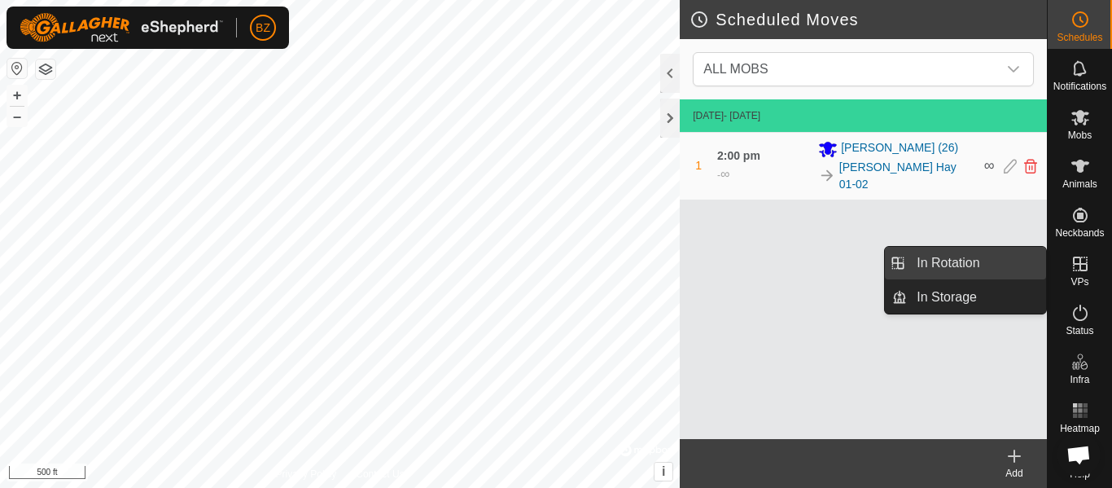
click at [963, 265] on link "In Rotation" at bounding box center [976, 263] width 139 height 33
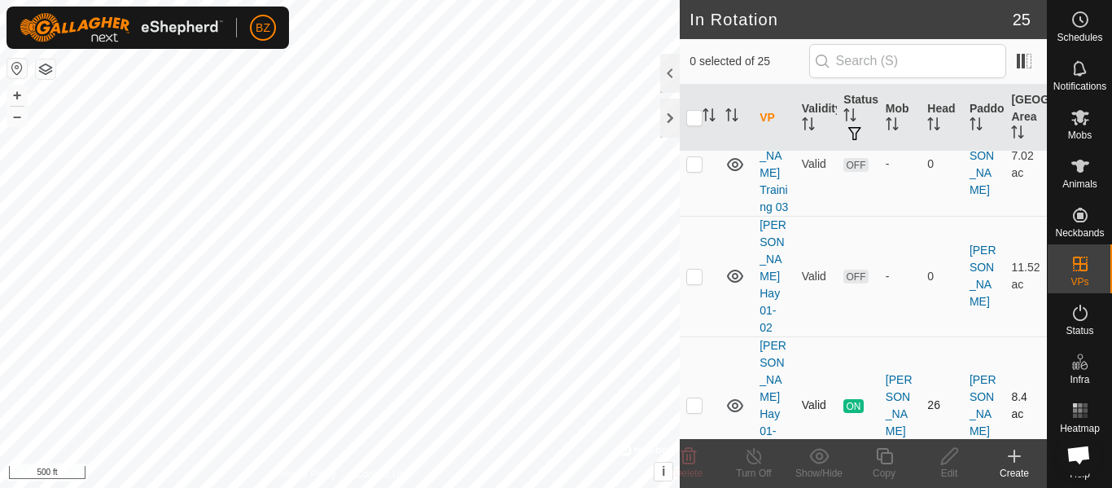
scroll to position [488, 0]
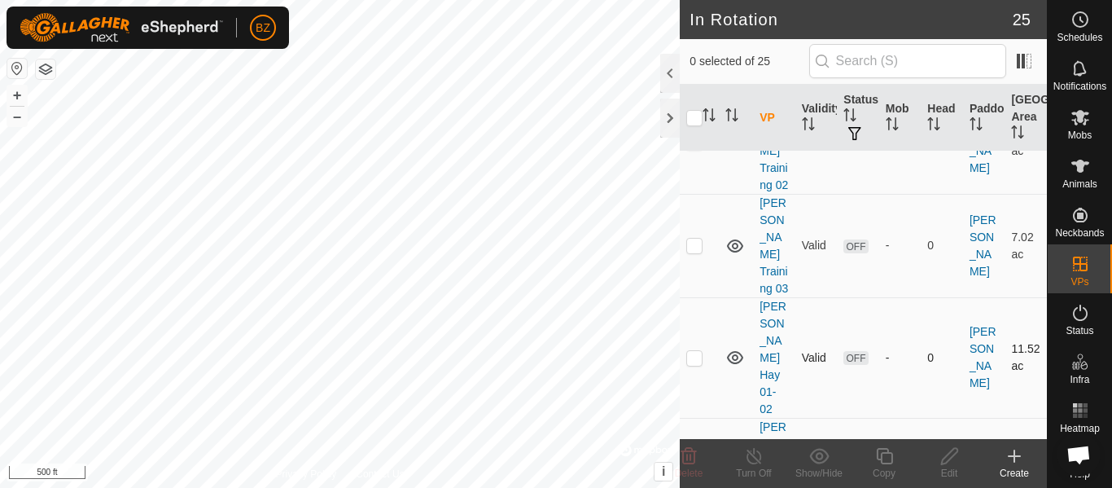
click at [693, 351] on p-checkbox at bounding box center [694, 357] width 16 height 13
checkbox input "false"
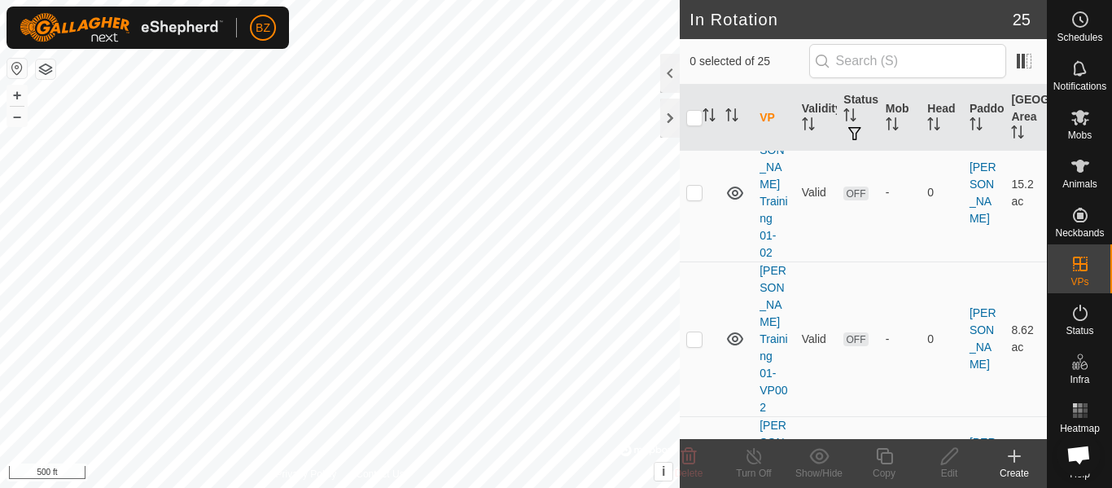
scroll to position [0, 0]
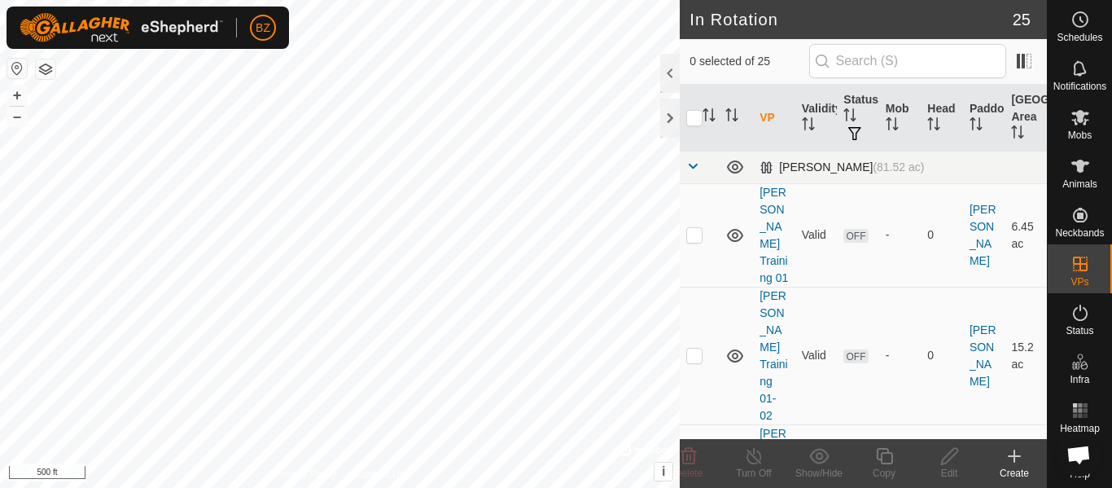
click at [697, 166] on span at bounding box center [692, 166] width 13 height 13
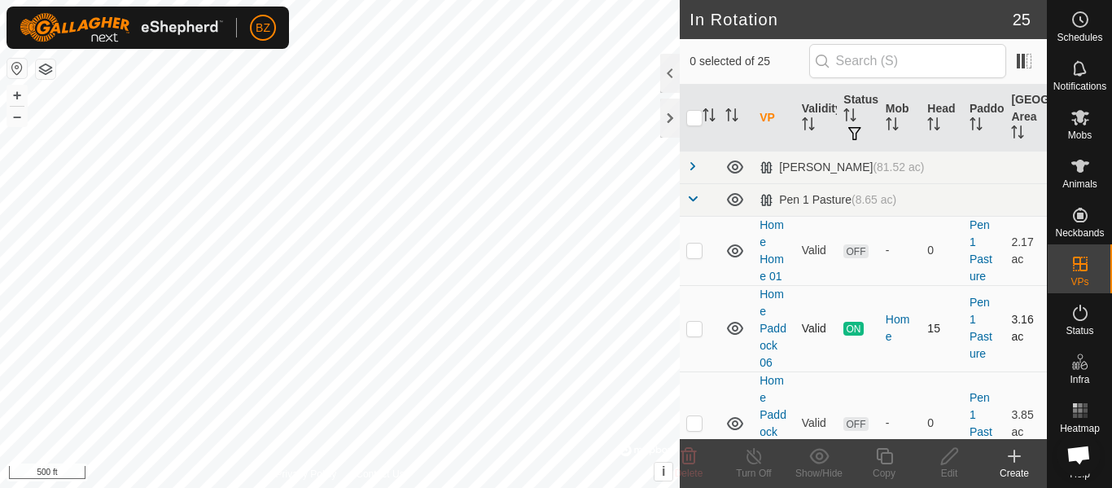
click at [698, 330] on p-checkbox at bounding box center [694, 327] width 16 height 13
checkbox input "false"
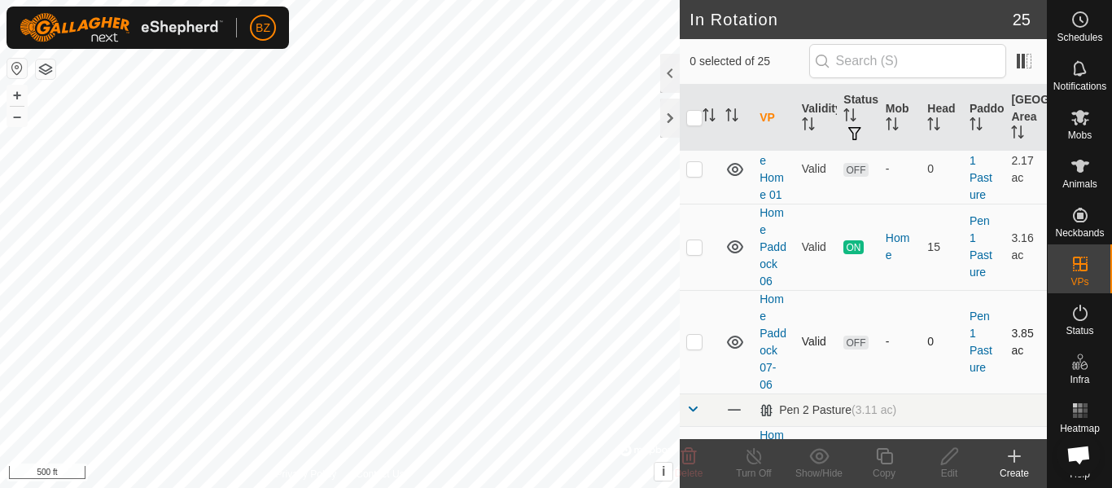
click at [698, 345] on p-checkbox at bounding box center [694, 341] width 16 height 13
checkbox input "false"
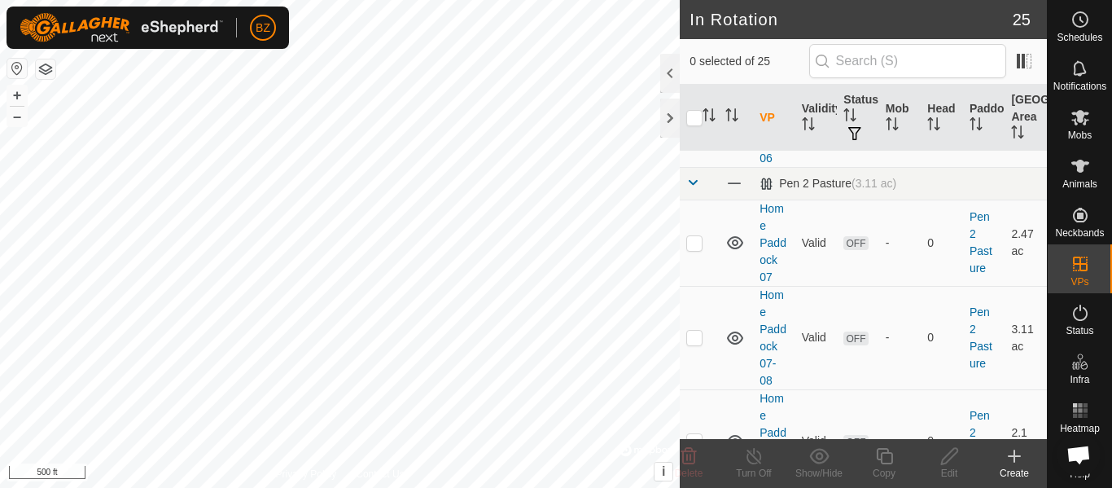
scroll to position [63, 0]
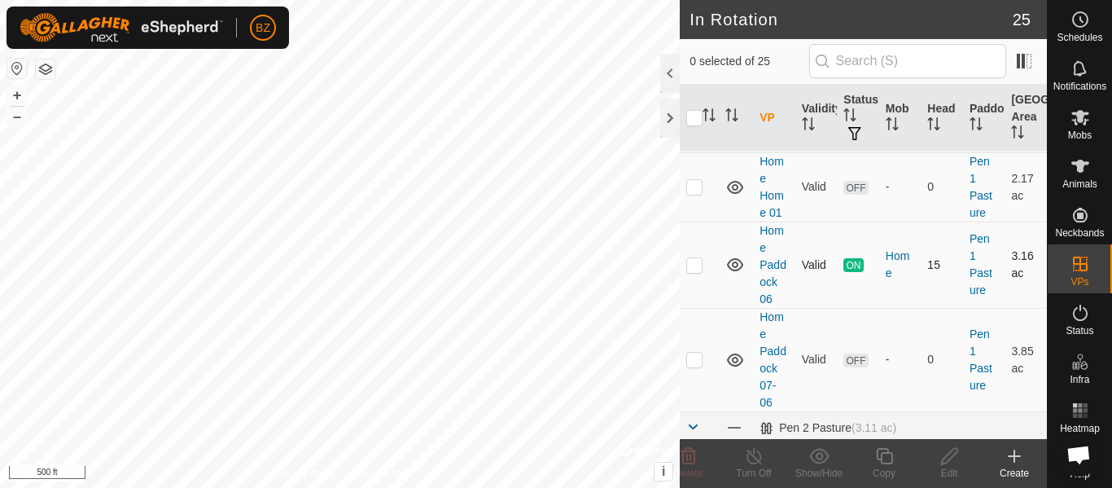
click at [694, 264] on p-checkbox at bounding box center [694, 264] width 16 height 13
click at [693, 264] on p-checkbox at bounding box center [694, 264] width 16 height 13
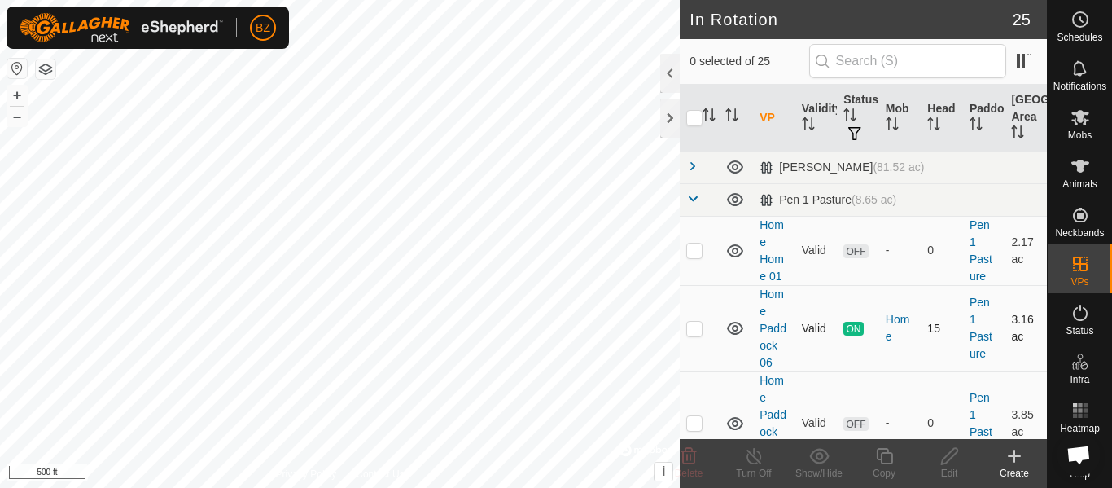
click at [693, 328] on p-checkbox at bounding box center [694, 327] width 16 height 13
checkbox input "true"
click at [886, 461] on icon at bounding box center [884, 456] width 20 height 20
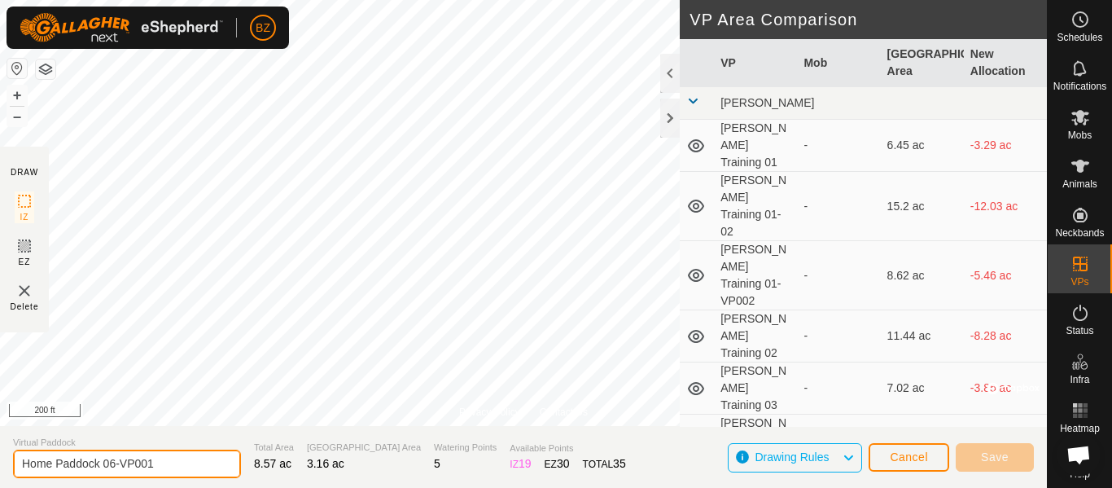
click at [164, 464] on input "Home Paddock 06-VP001" at bounding box center [127, 463] width 228 height 28
type input "Home Paddock 05-06"
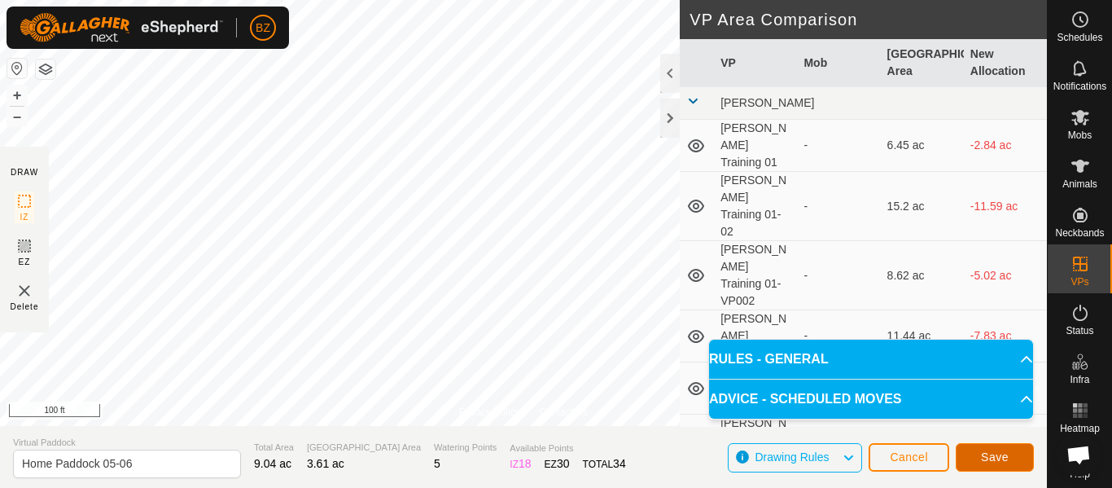
click at [994, 463] on button "Save" at bounding box center [995, 457] width 78 height 28
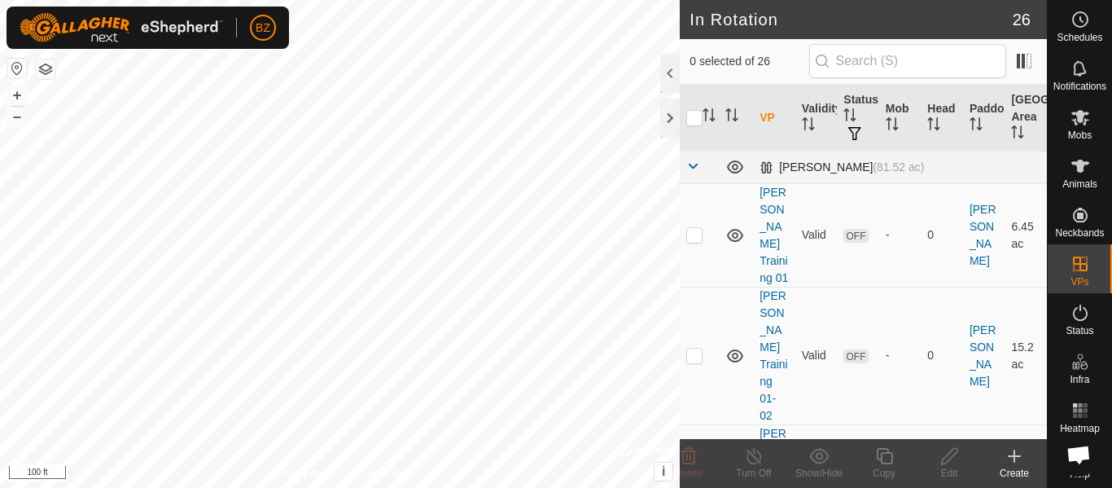
click at [686, 161] on span at bounding box center [692, 166] width 13 height 13
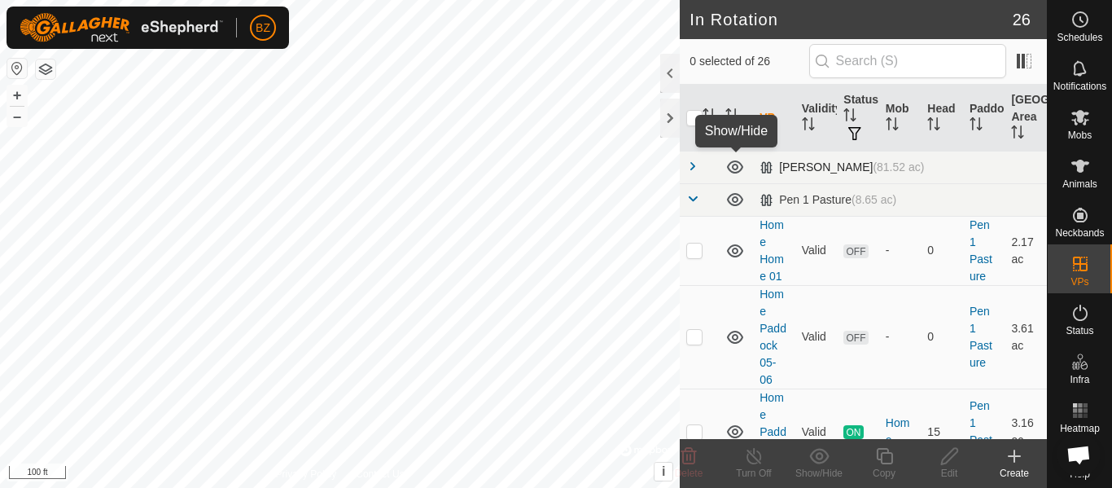
click at [728, 164] on icon at bounding box center [735, 166] width 16 height 13
click at [728, 164] on icon at bounding box center [735, 167] width 20 height 20
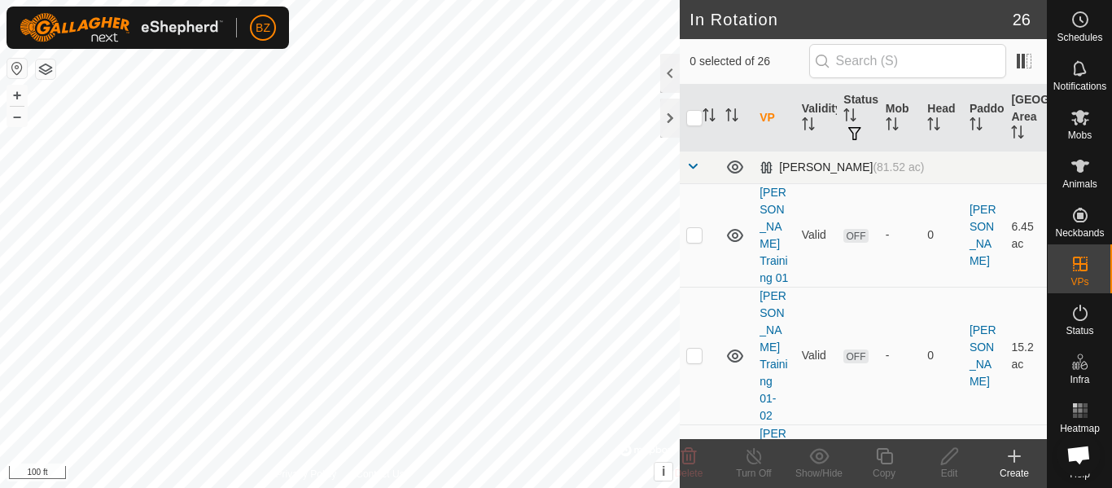
click at [685, 162] on td at bounding box center [699, 167] width 39 height 33
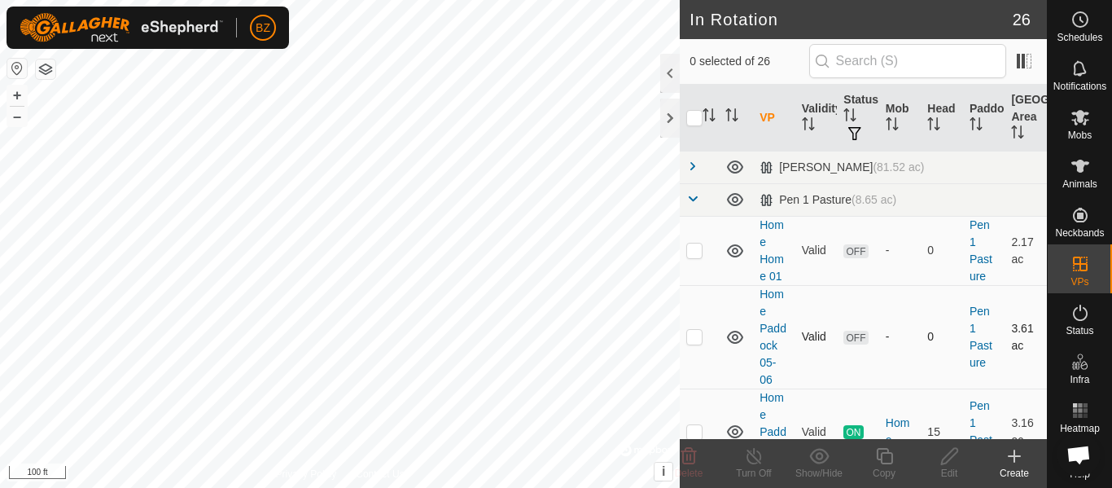
scroll to position [81, 0]
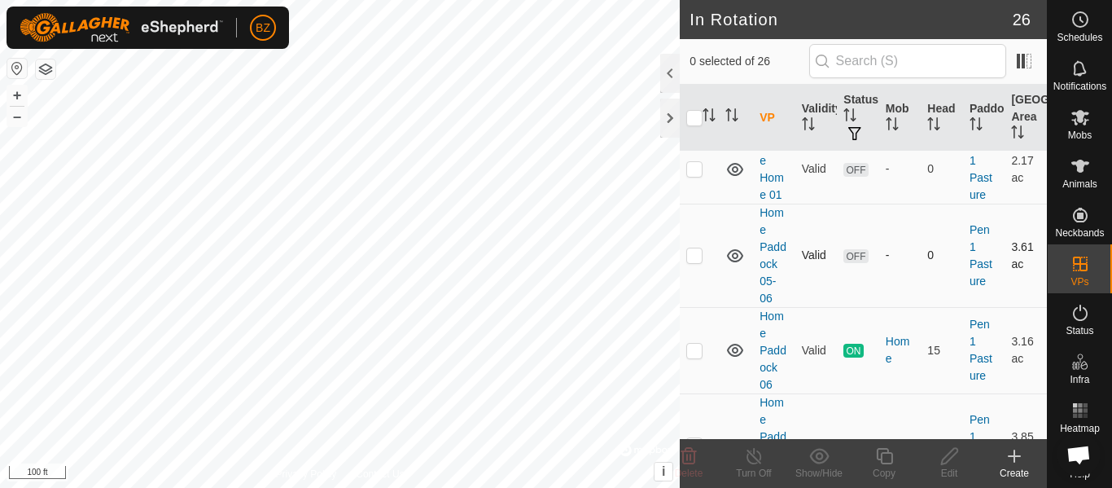
click at [698, 254] on p-checkbox at bounding box center [694, 254] width 16 height 13
checkbox input "true"
click at [892, 464] on icon at bounding box center [884, 456] width 20 height 20
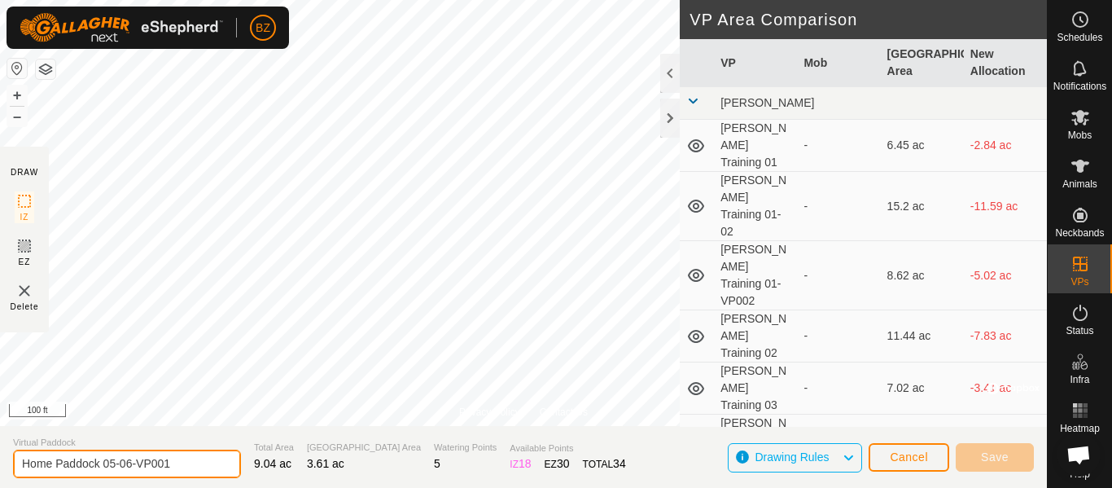
click at [193, 464] on input "Home Paddock 05-06-VP001" at bounding box center [127, 463] width 228 height 28
type input "Home Paddock 05"
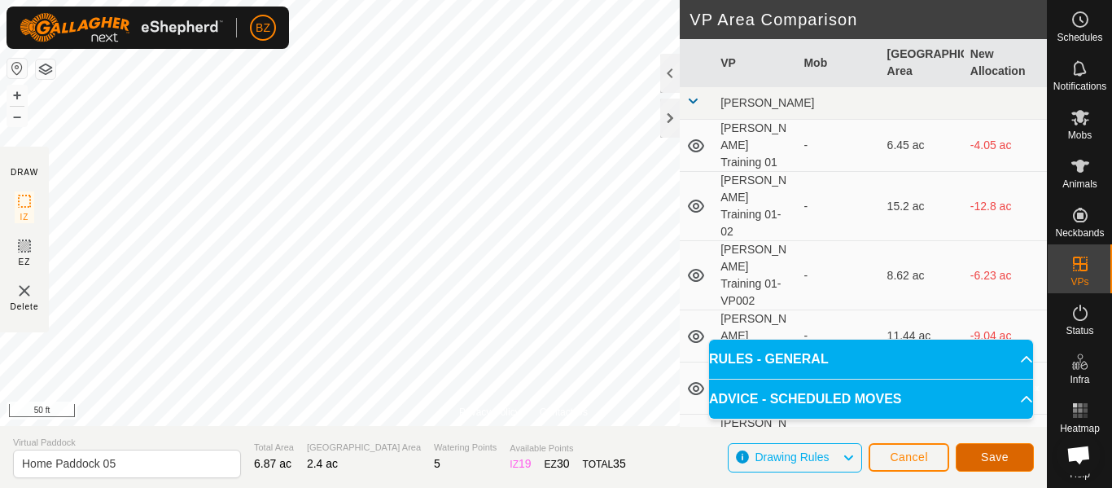
click at [996, 450] on span "Save" at bounding box center [995, 456] width 28 height 13
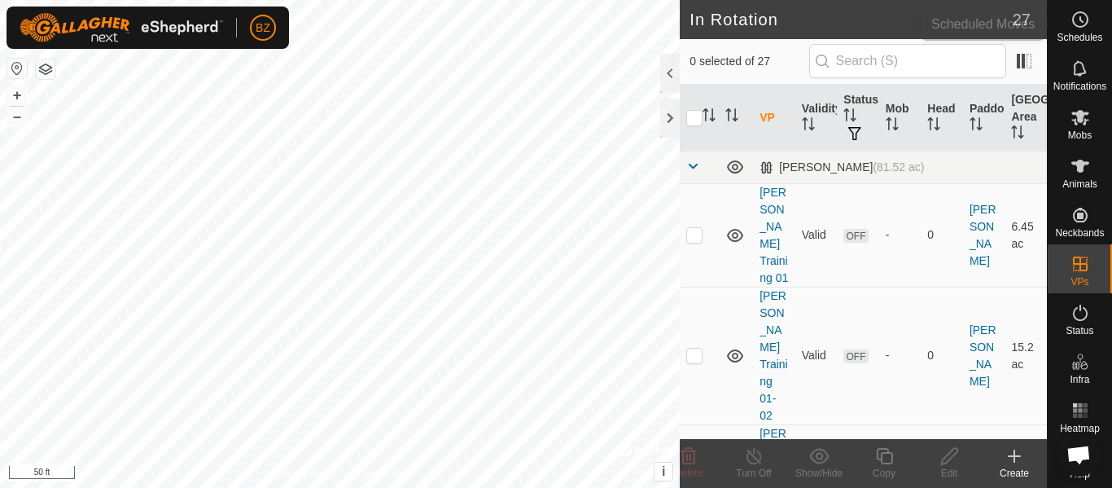
click at [1079, 22] on icon at bounding box center [1080, 20] width 20 height 20
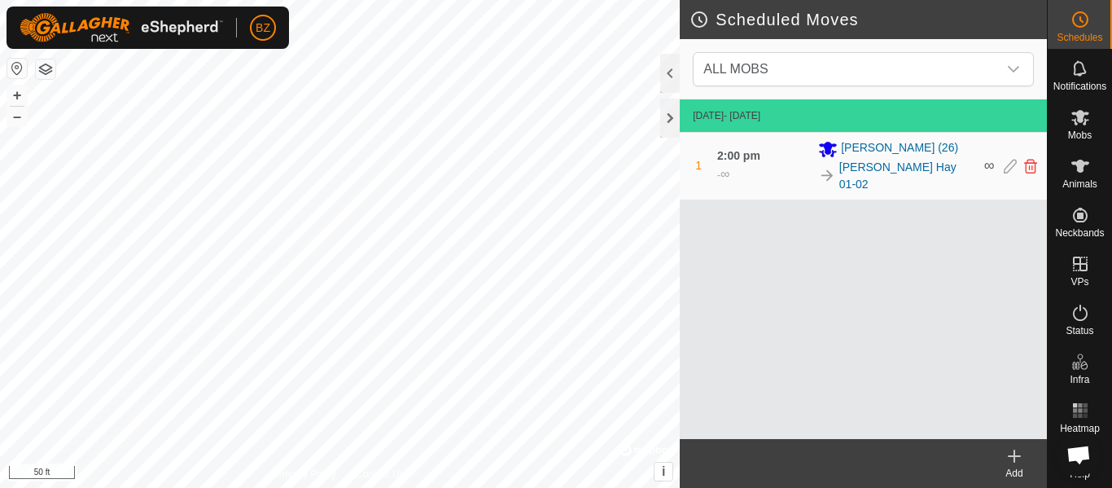
click at [1012, 454] on icon at bounding box center [1014, 456] width 20 height 20
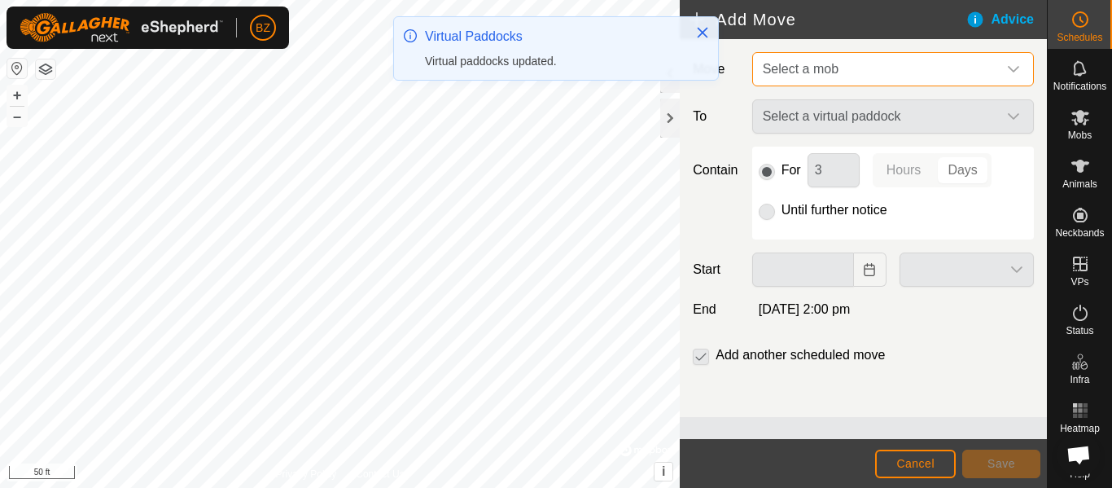
click at [782, 71] on span "Select a mob" at bounding box center [801, 69] width 76 height 14
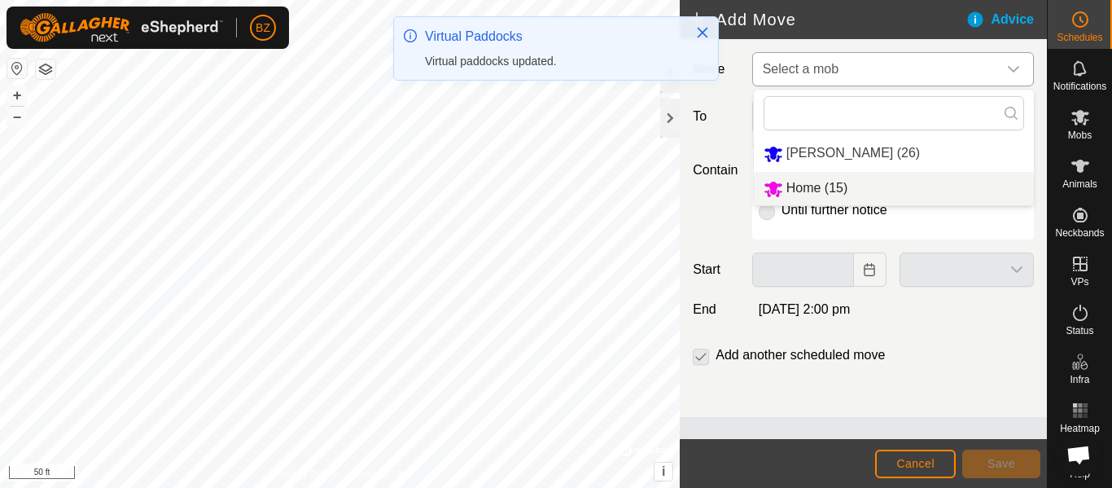
click at [802, 182] on li "Home (15)" at bounding box center [894, 188] width 280 height 33
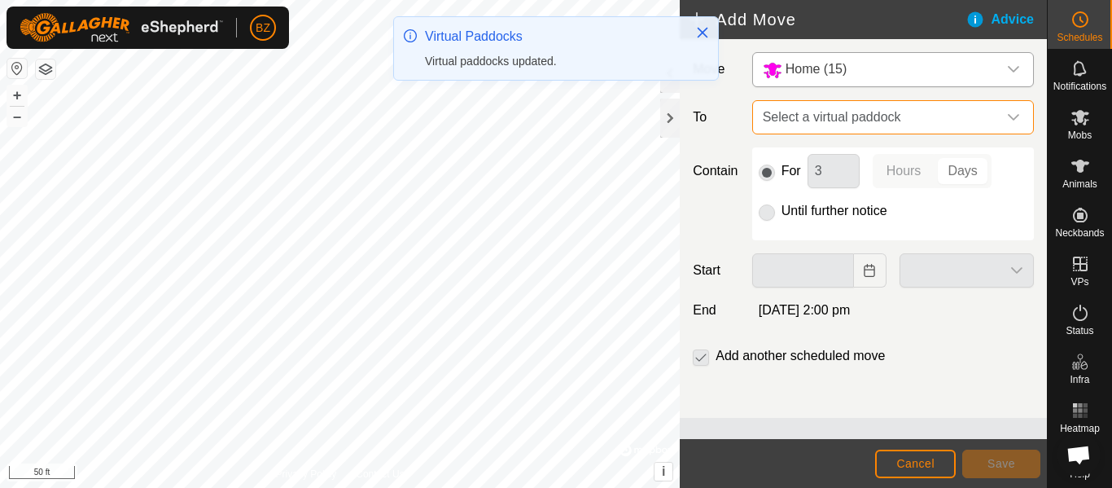
click at [788, 120] on span "Select a virtual paddock" at bounding box center [876, 117] width 241 height 33
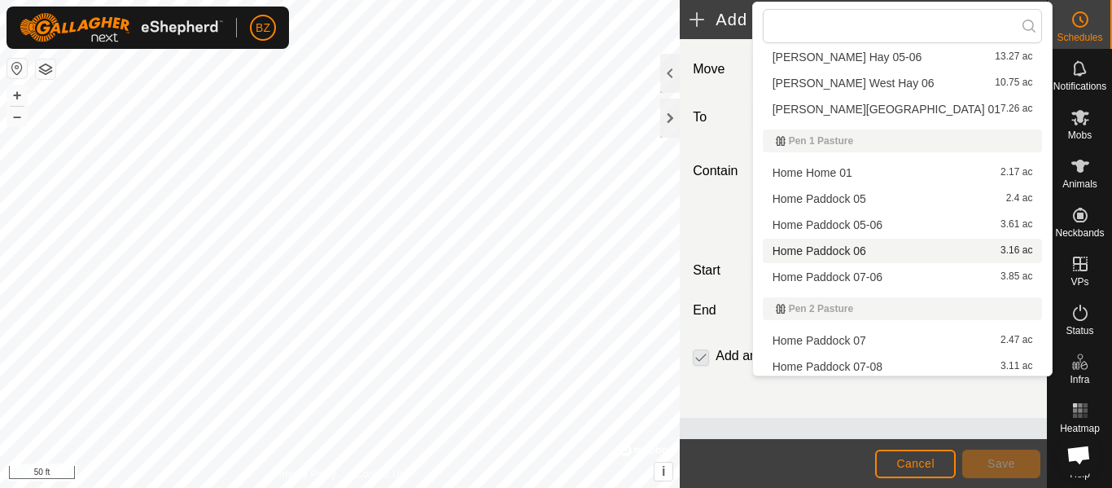
scroll to position [488, 0]
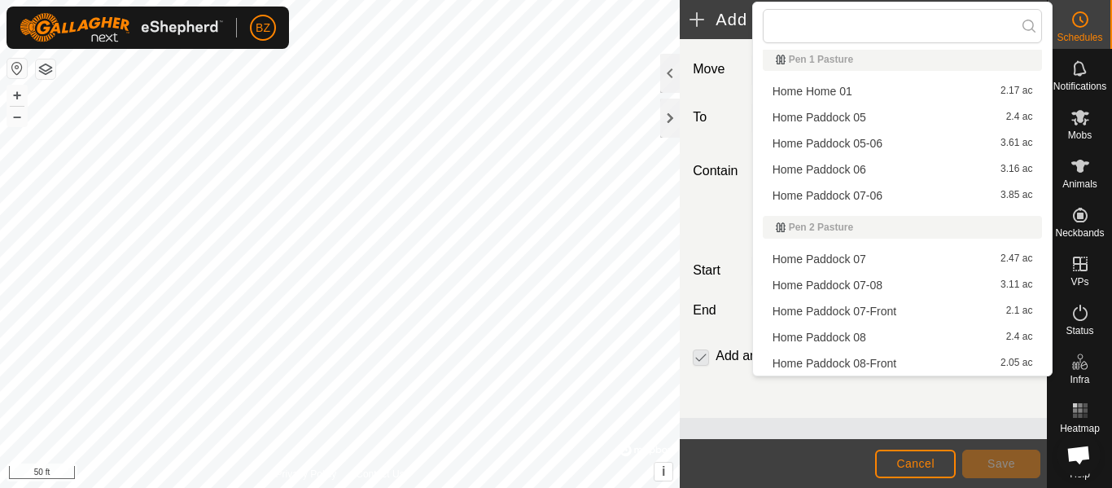
click at [875, 142] on li "Home Paddock 05-06 3.61 ac" at bounding box center [903, 143] width 280 height 24
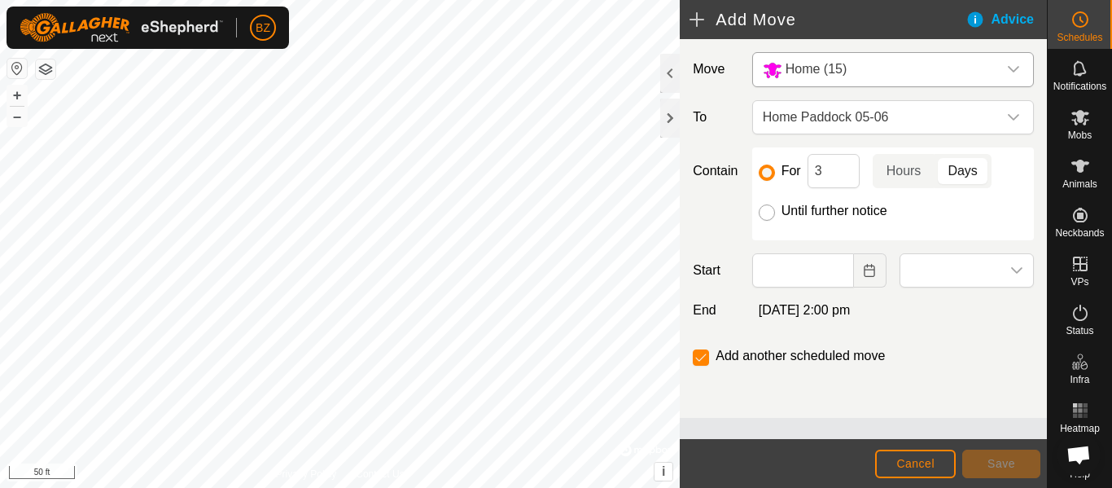
click at [772, 211] on input "Until further notice" at bounding box center [767, 212] width 16 height 16
radio input "true"
checkbox input "false"
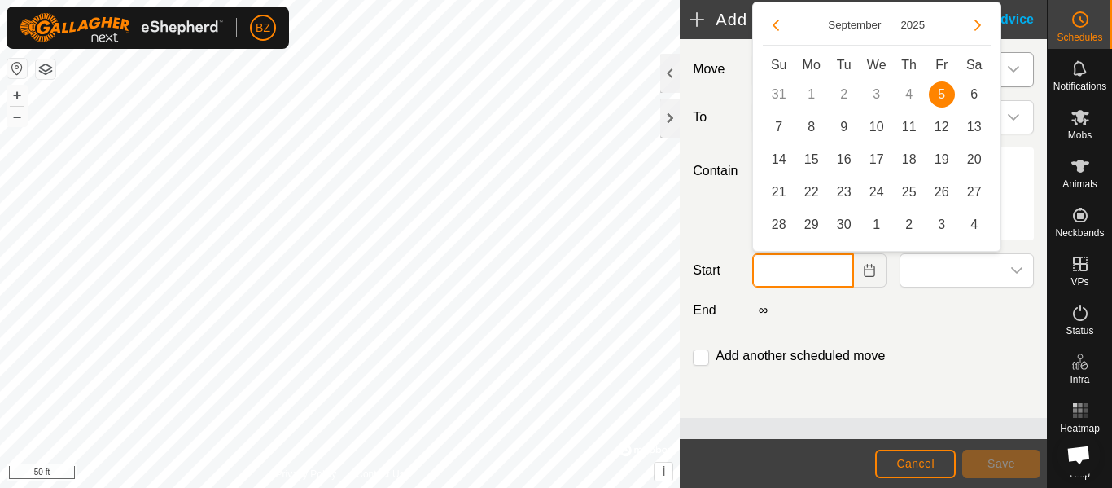
click at [829, 273] on input "text" at bounding box center [803, 270] width 102 height 34
click at [947, 90] on span "5" at bounding box center [942, 94] width 26 height 26
type input "05 Sep, 2025"
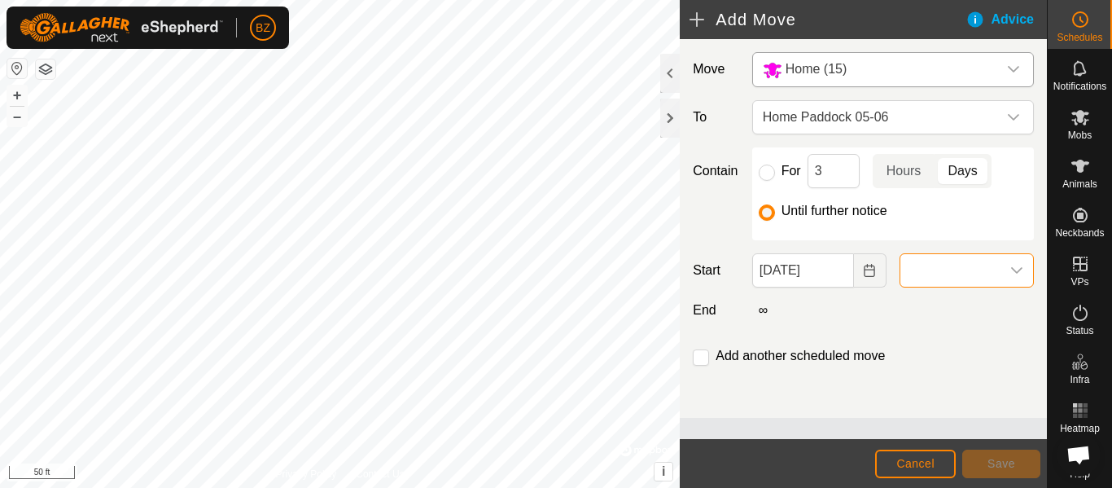
click at [966, 272] on span at bounding box center [950, 270] width 100 height 33
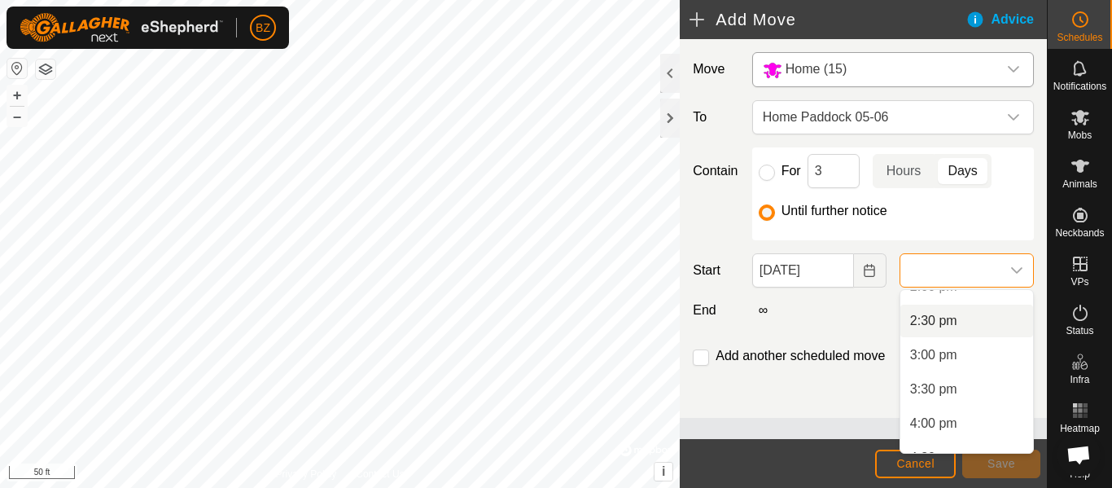
scroll to position [895, 0]
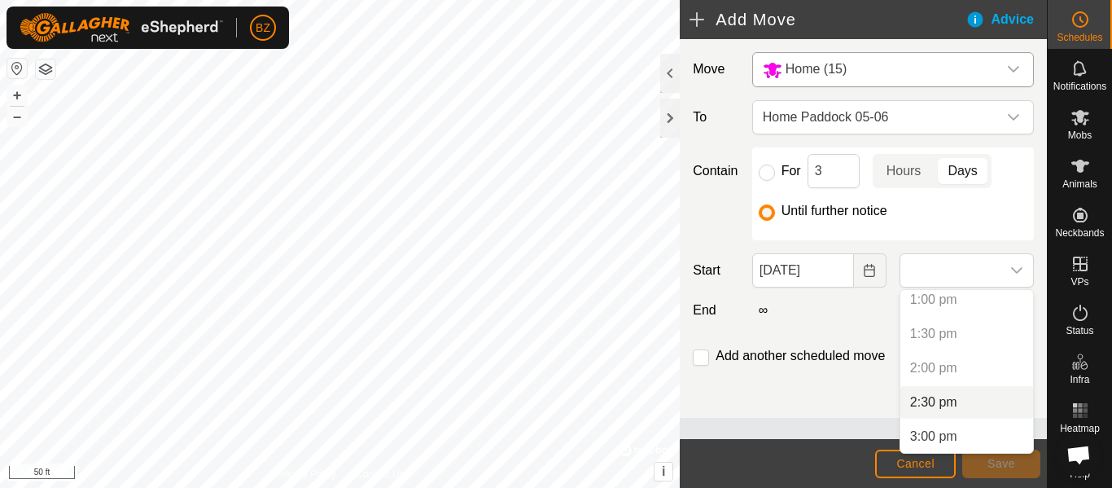
click at [944, 402] on li "2:30 pm" at bounding box center [966, 402] width 133 height 33
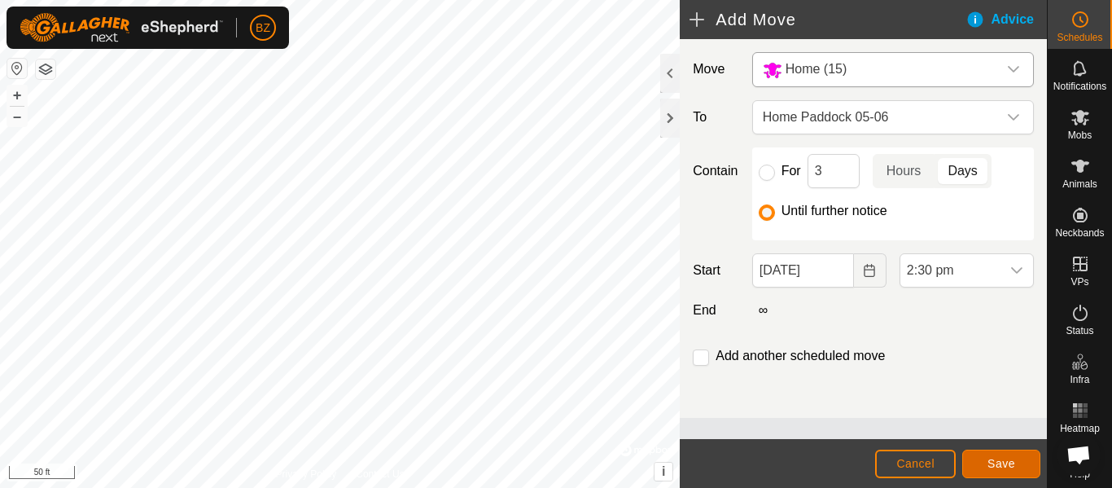
click at [1004, 464] on span "Save" at bounding box center [1001, 463] width 28 height 13
